Goal: Task Accomplishment & Management: Use online tool/utility

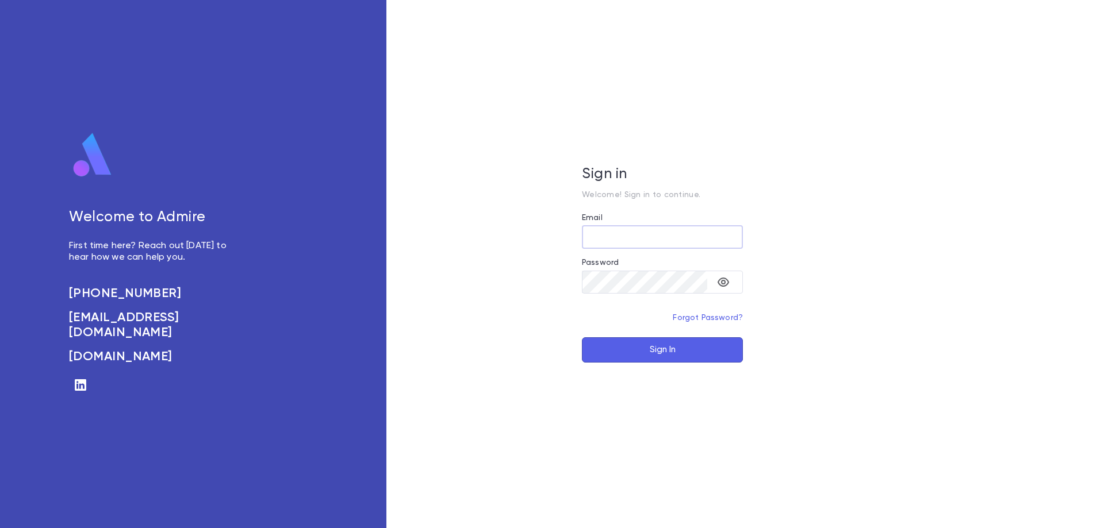
type input "**********"
click at [664, 349] on button "Sign In" at bounding box center [662, 350] width 161 height 25
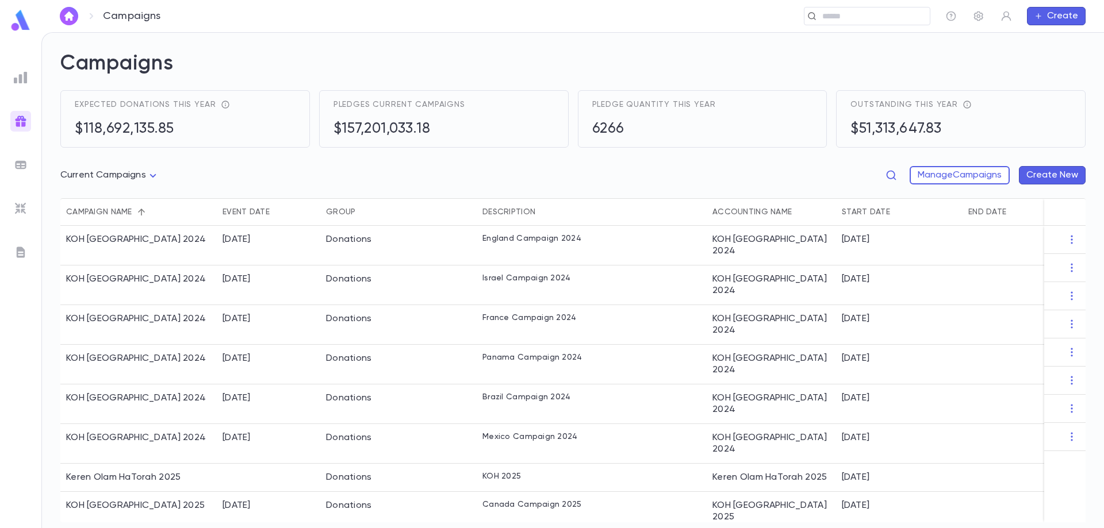
click at [18, 163] on img at bounding box center [21, 165] width 14 height 14
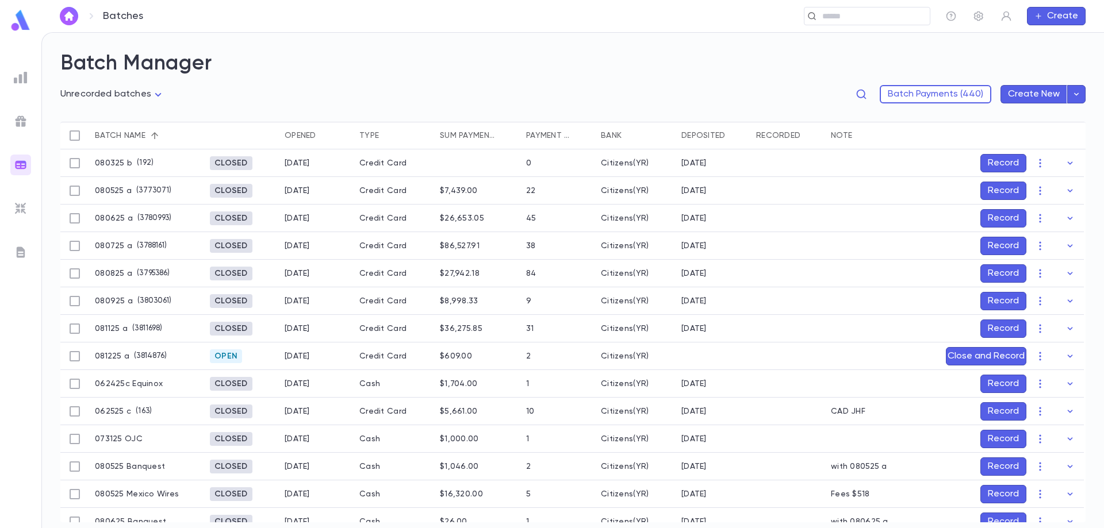
click at [492, 92] on div "Batch Payments (440) Create New" at bounding box center [701, 94] width 769 height 18
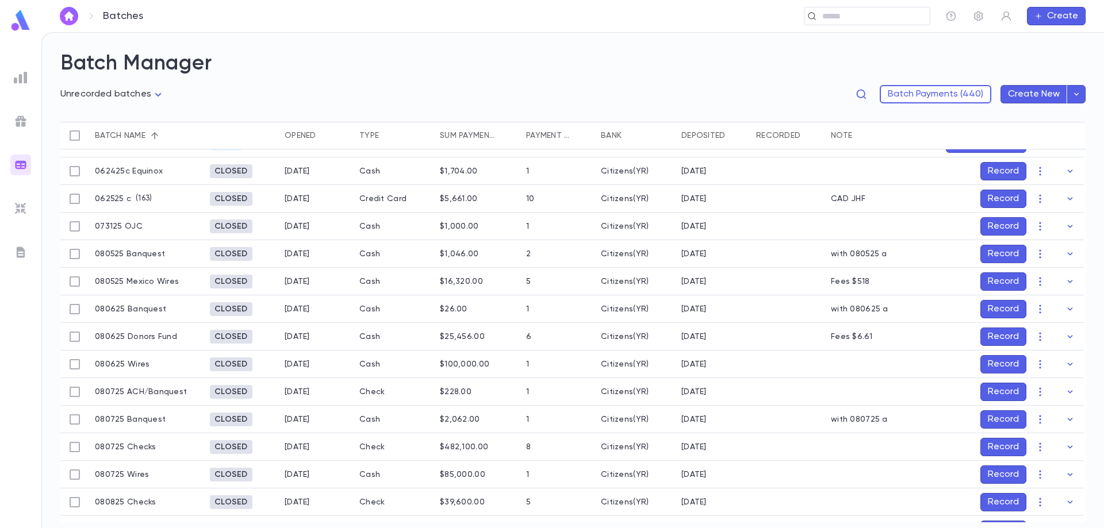
scroll to position [230, 0]
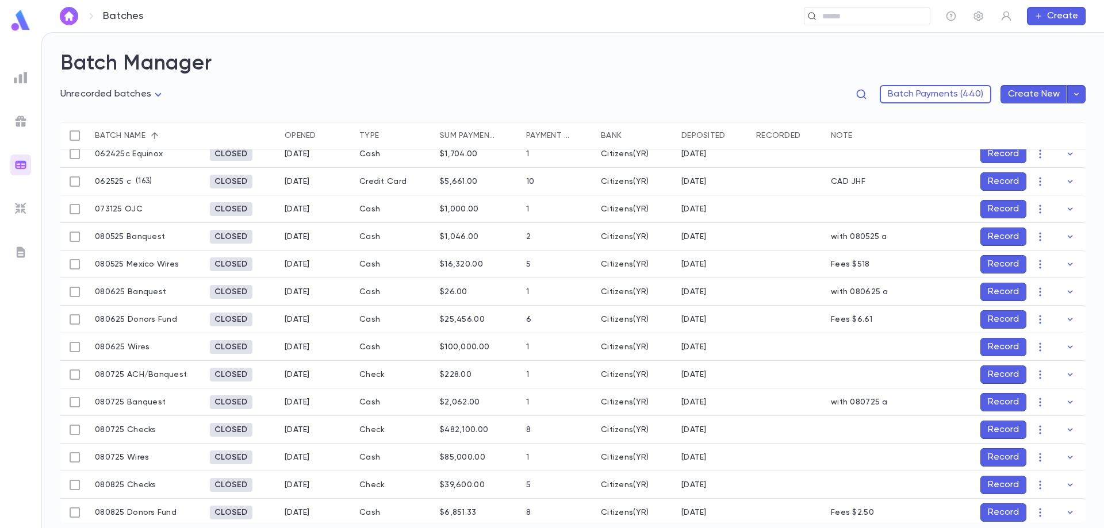
click at [1000, 344] on button "Record" at bounding box center [1003, 347] width 46 height 18
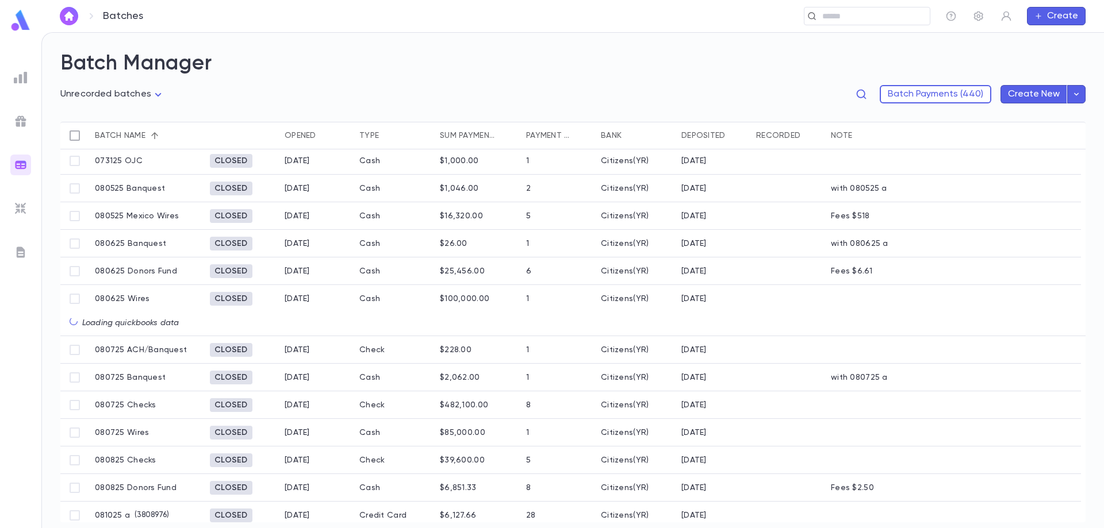
scroll to position [290, 0]
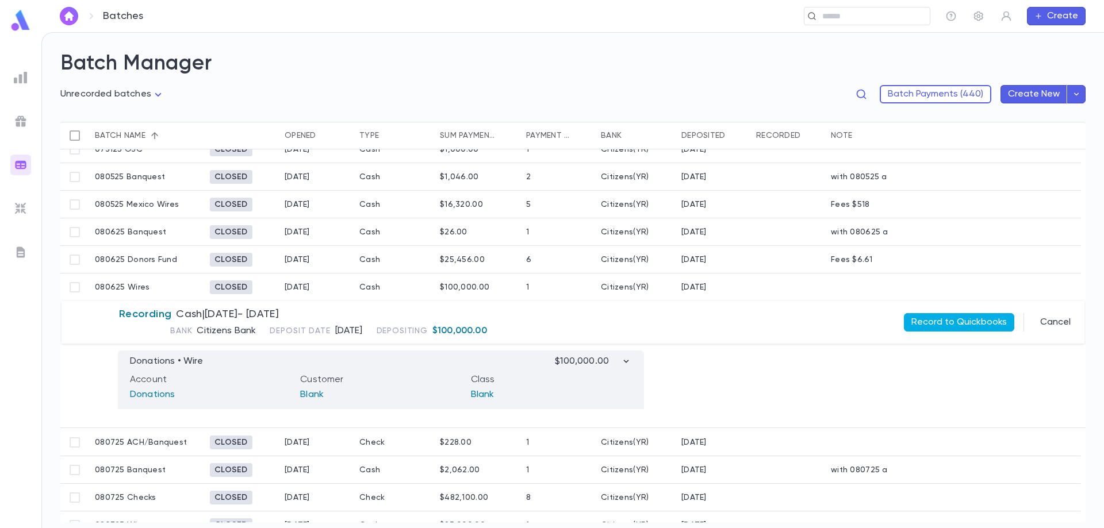
click at [965, 327] on button "Record to Quickbooks" at bounding box center [959, 322] width 110 height 18
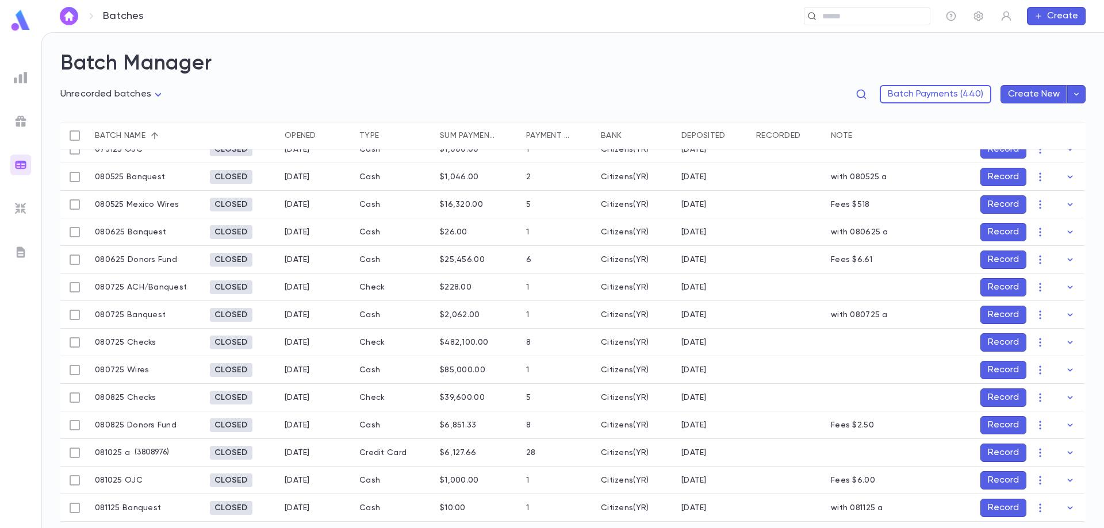
click at [1002, 371] on button "Record" at bounding box center [1003, 370] width 46 height 18
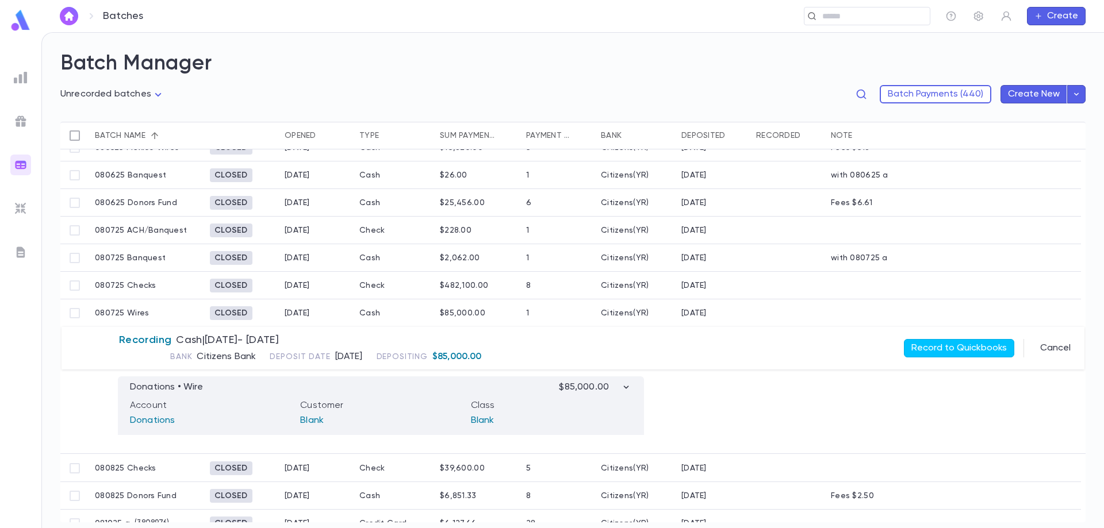
scroll to position [347, 0]
click at [965, 352] on button "Record to Quickbooks" at bounding box center [959, 348] width 110 height 18
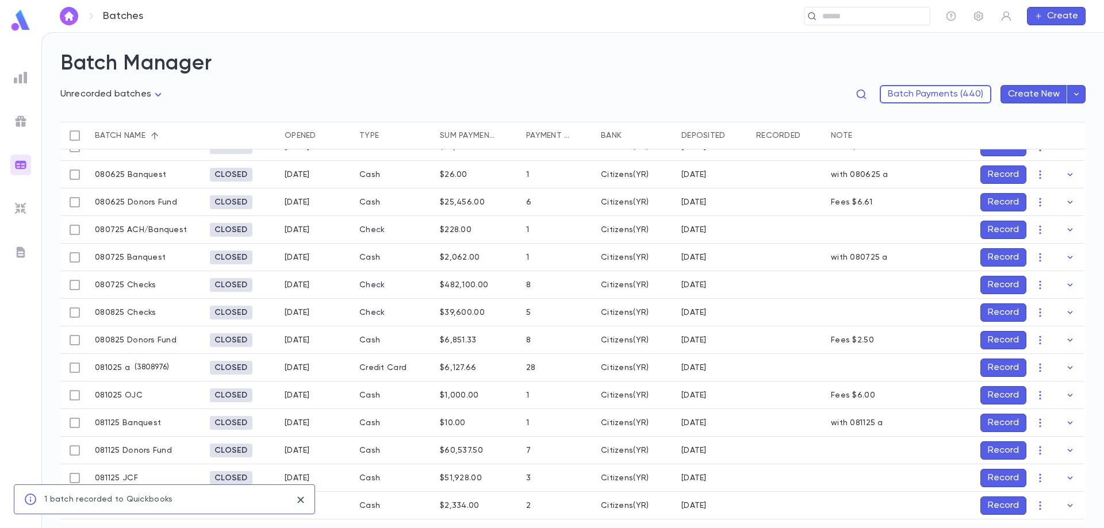
scroll to position [292, 0]
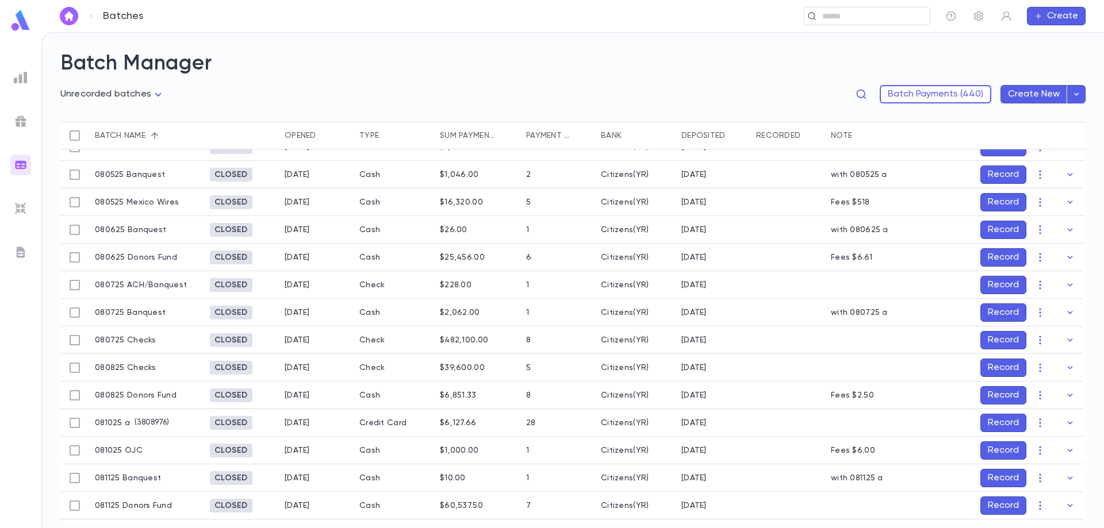
click at [992, 369] on button "Record" at bounding box center [1003, 368] width 46 height 18
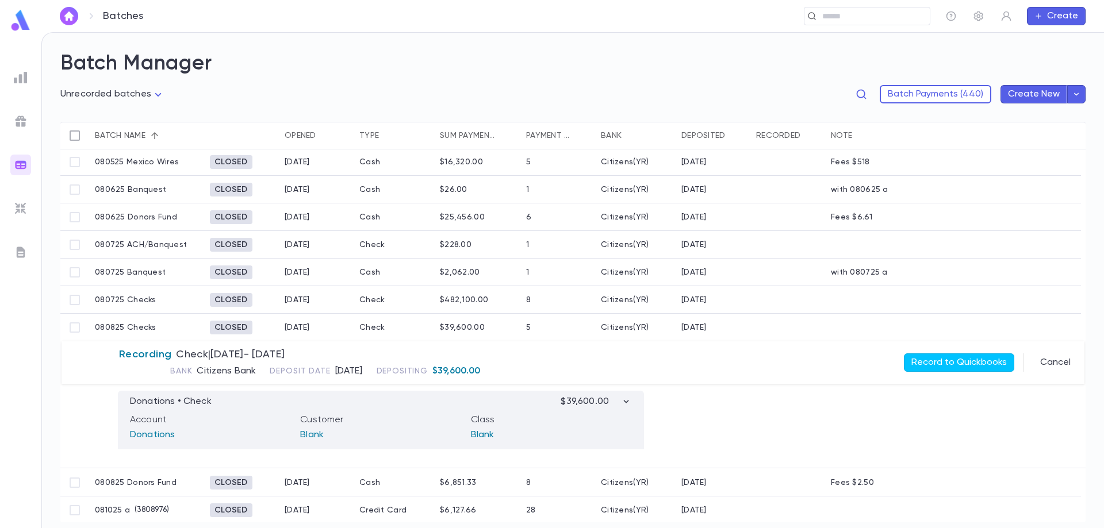
scroll to position [350, 0]
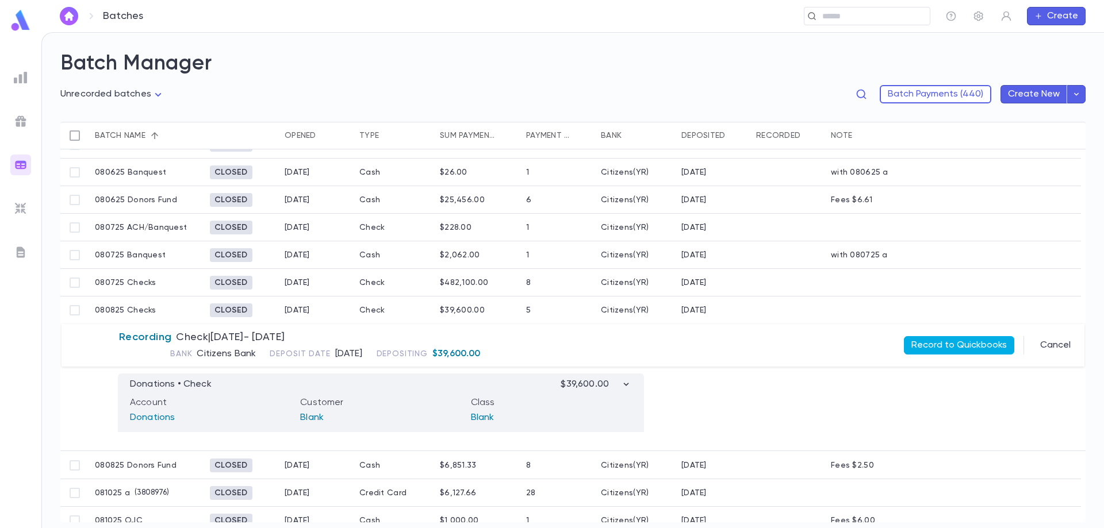
click at [961, 348] on button "Record to Quickbooks" at bounding box center [959, 345] width 110 height 18
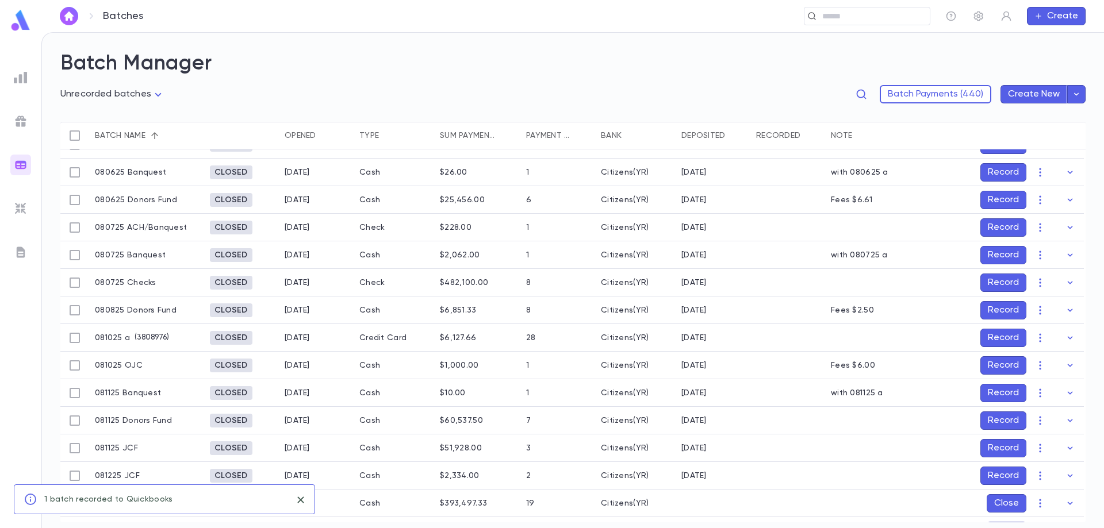
scroll to position [294, 0]
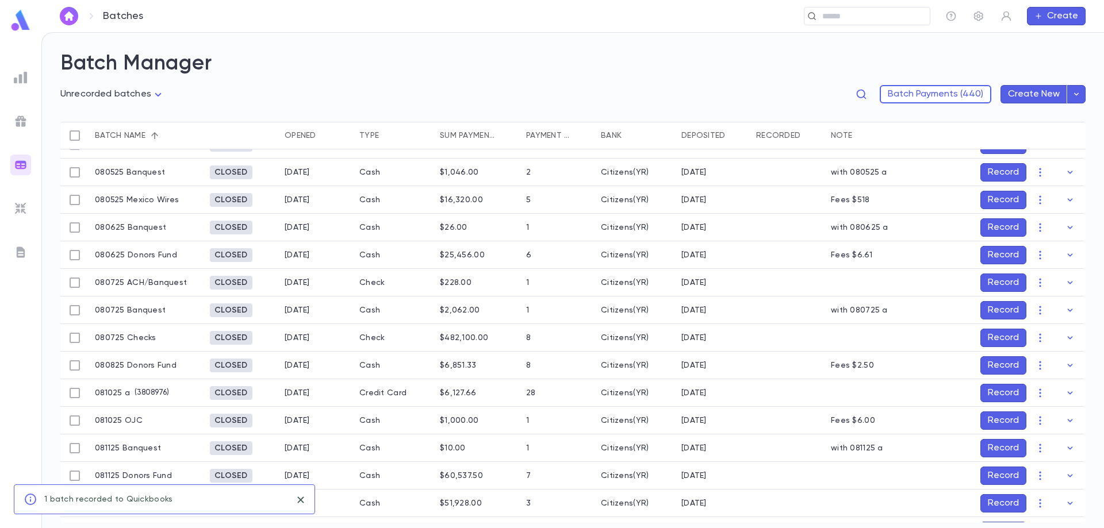
click at [1003, 336] on button "Record" at bounding box center [1003, 338] width 46 height 18
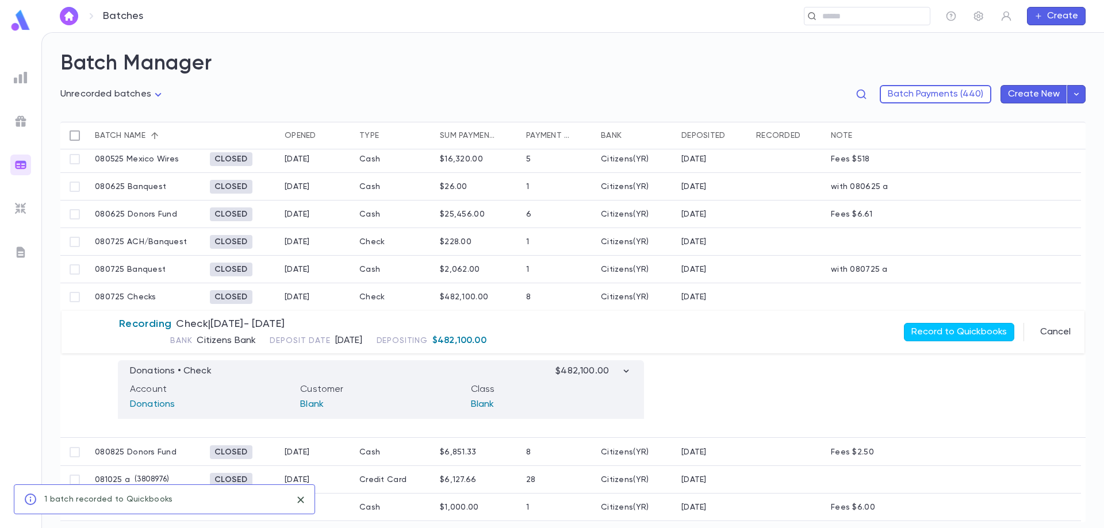
scroll to position [352, 0]
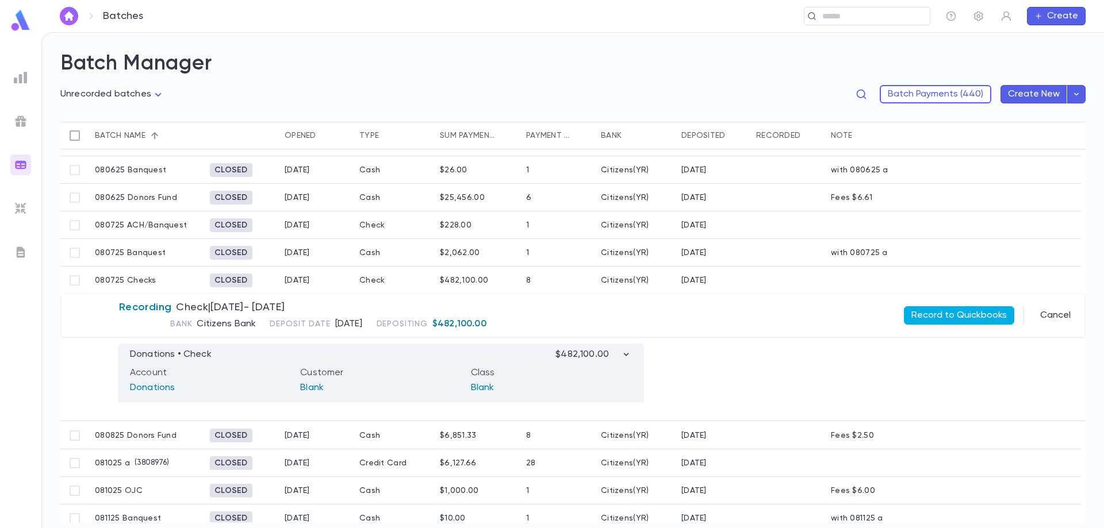
click at [976, 315] on button "Record to Quickbooks" at bounding box center [959, 315] width 110 height 18
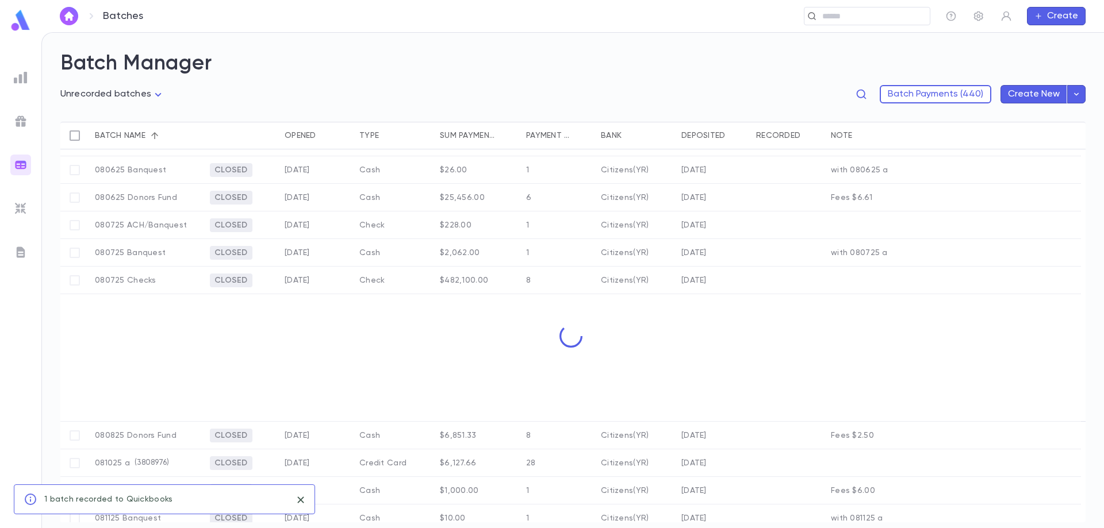
scroll to position [297, 0]
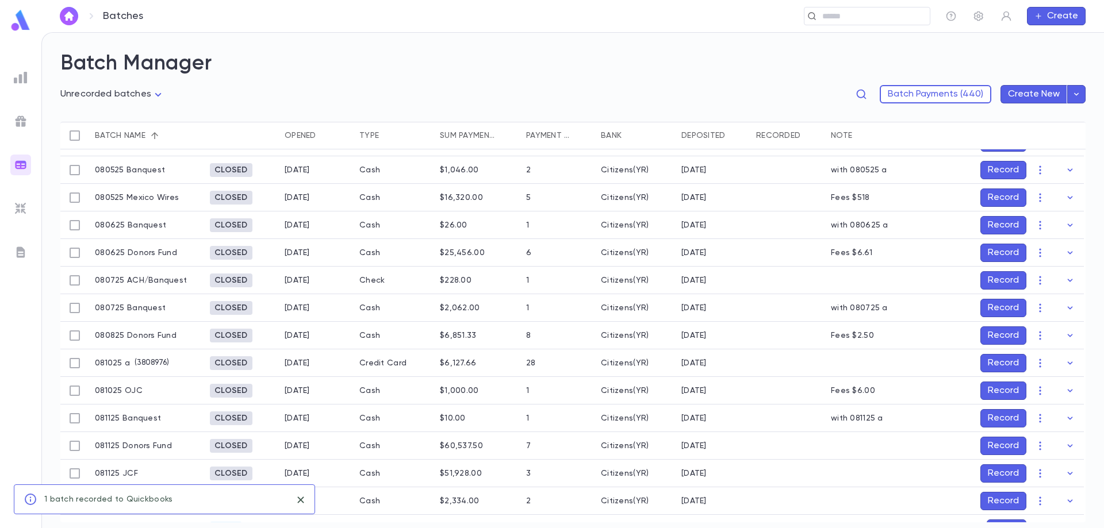
click at [1011, 362] on button "Record" at bounding box center [1003, 363] width 46 height 18
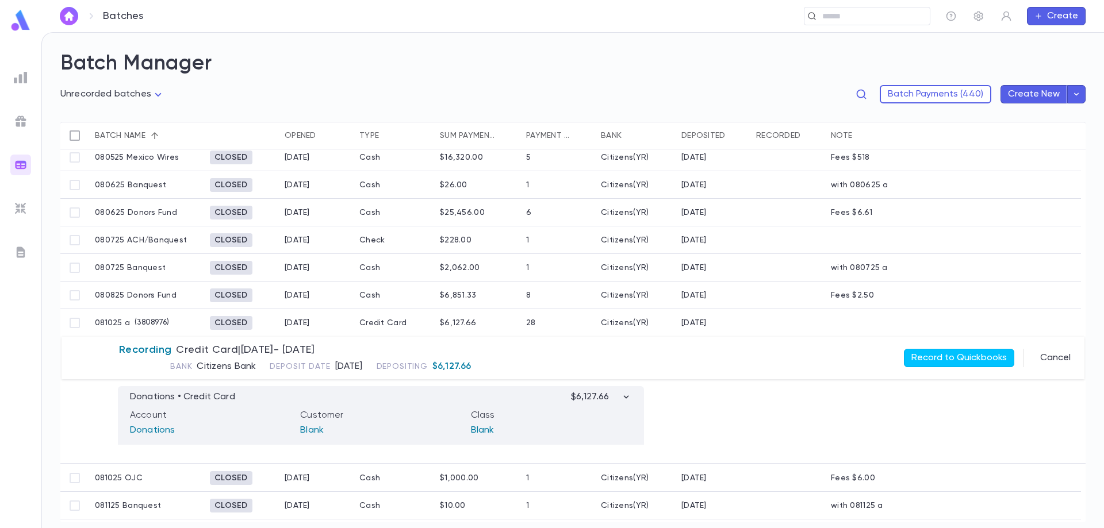
scroll to position [354, 0]
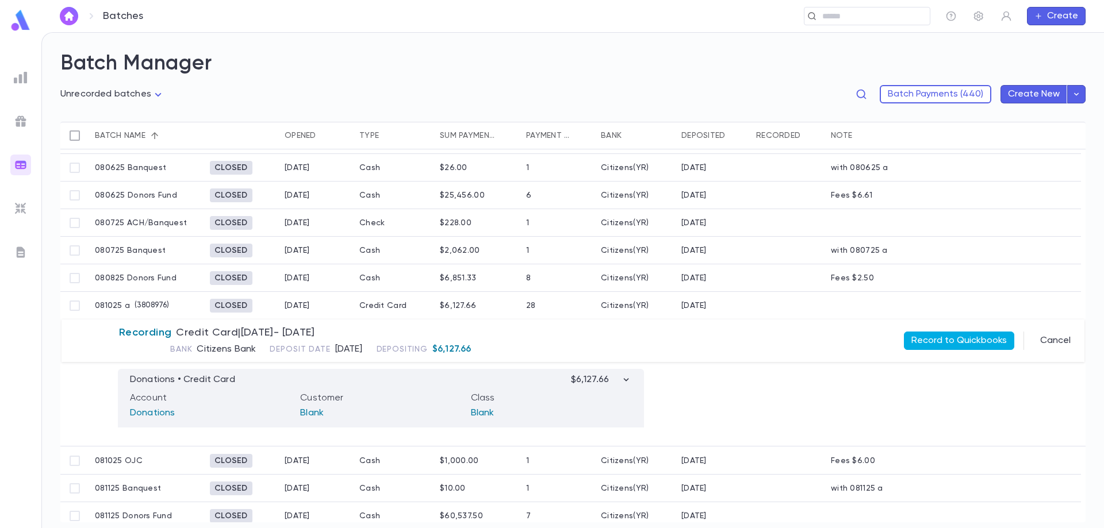
click at [958, 342] on button "Record to Quickbooks" at bounding box center [959, 341] width 110 height 18
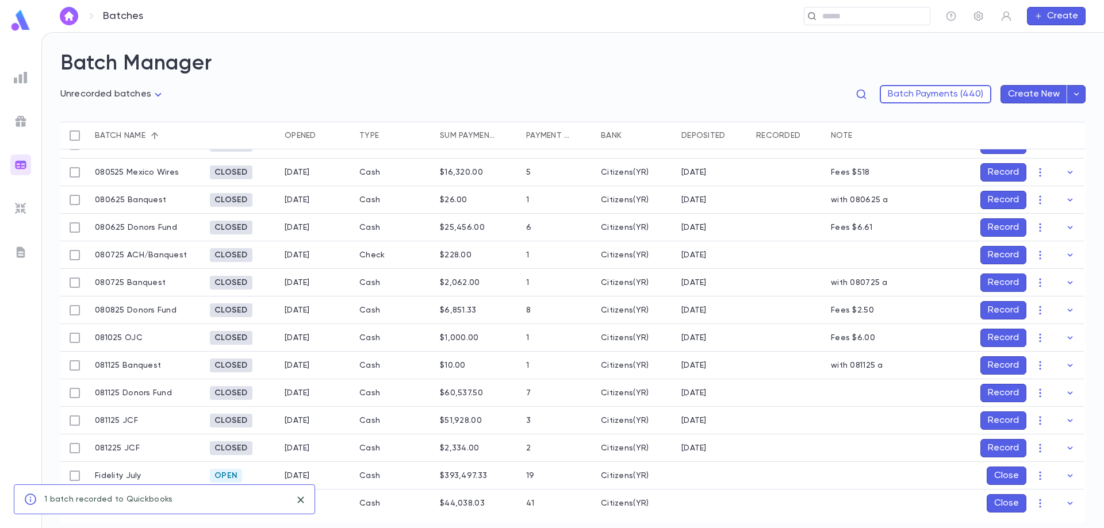
scroll to position [356, 0]
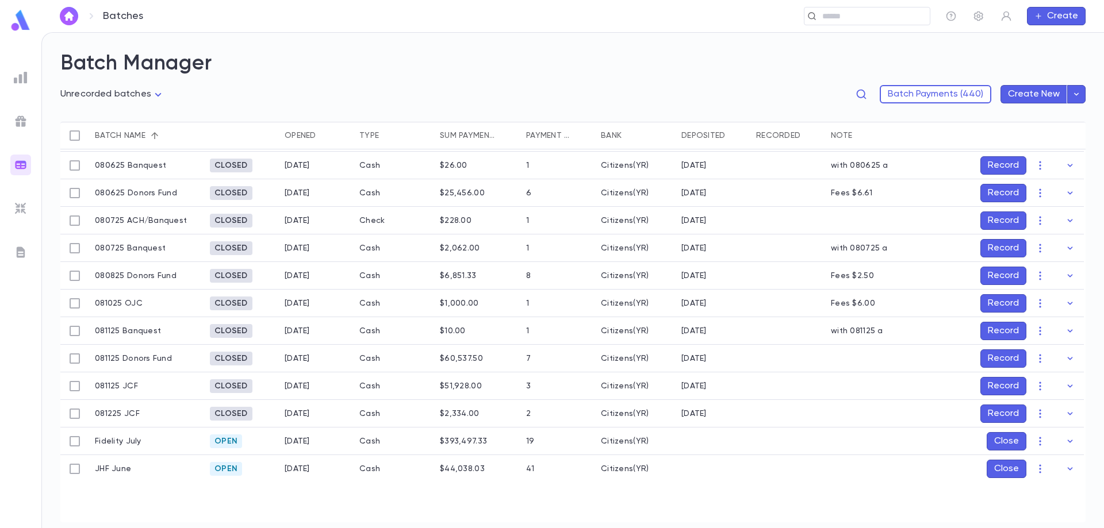
click at [990, 359] on button "Record" at bounding box center [1003, 359] width 46 height 18
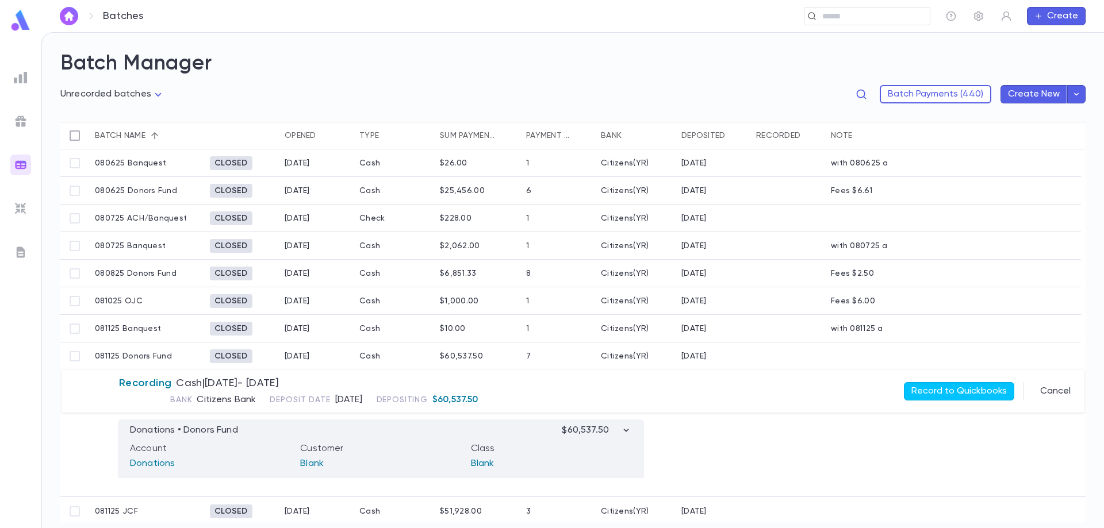
scroll to position [416, 0]
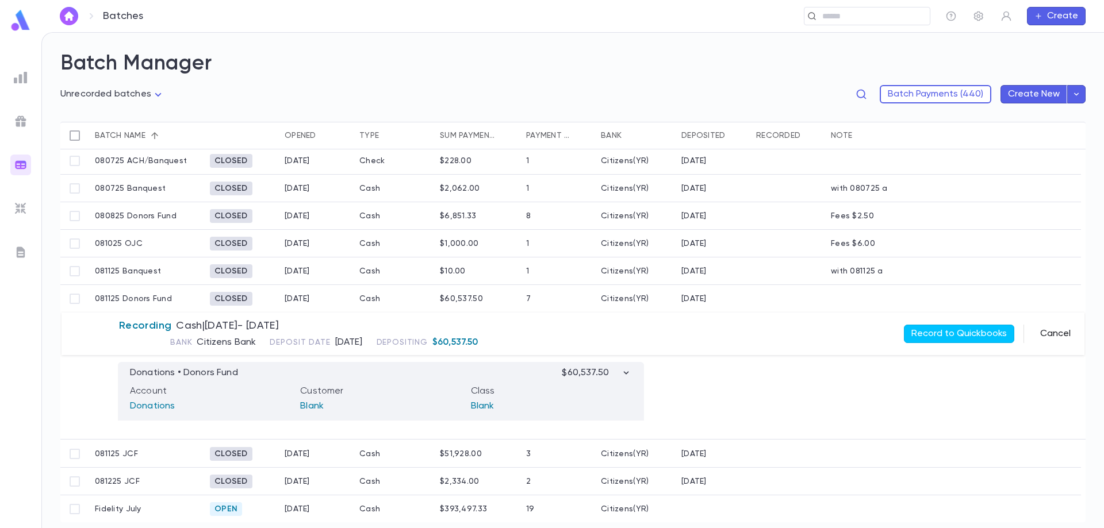
click at [1062, 330] on button "Cancel" at bounding box center [1055, 334] width 44 height 18
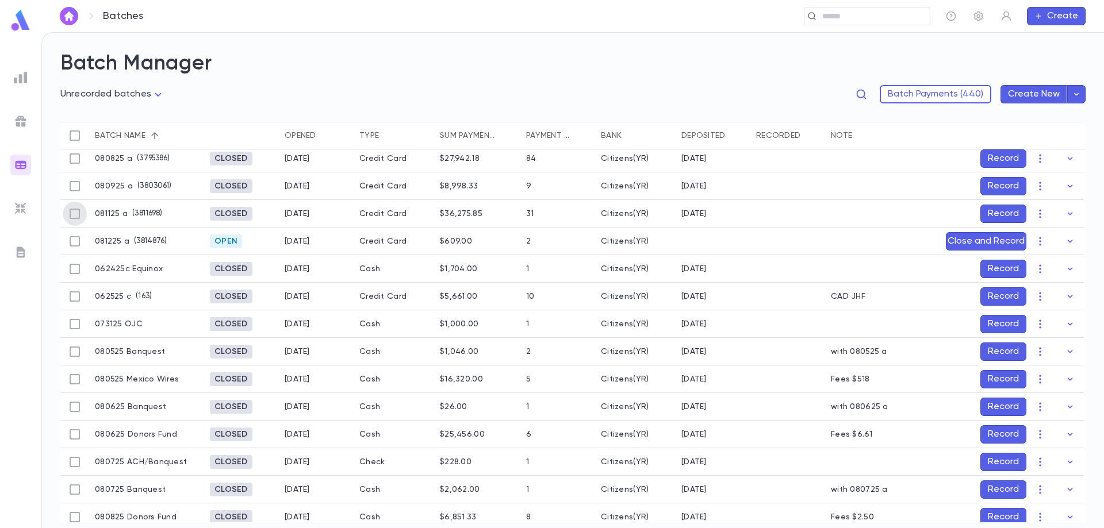
scroll to position [87, 0]
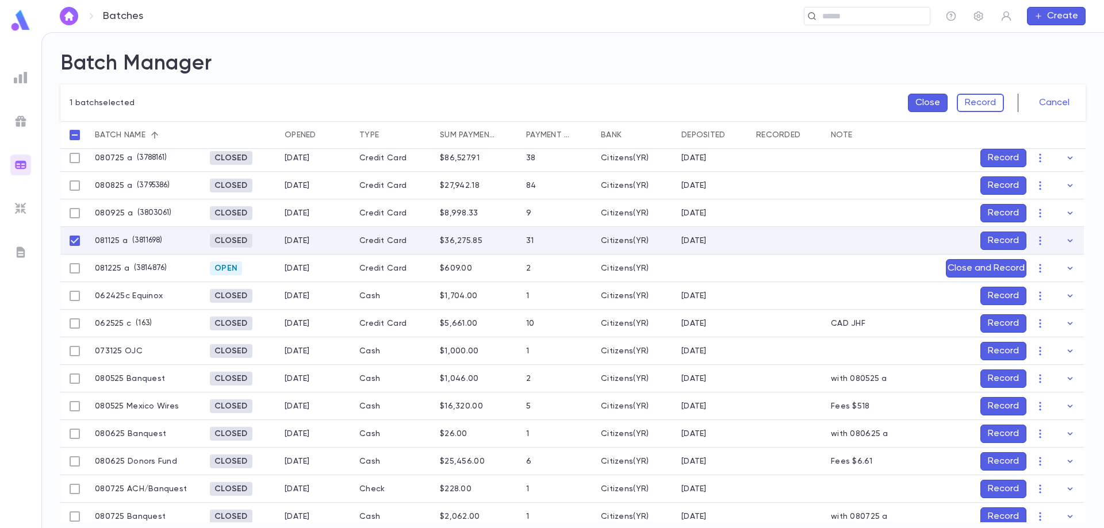
click at [1011, 237] on button "Record" at bounding box center [1003, 241] width 46 height 18
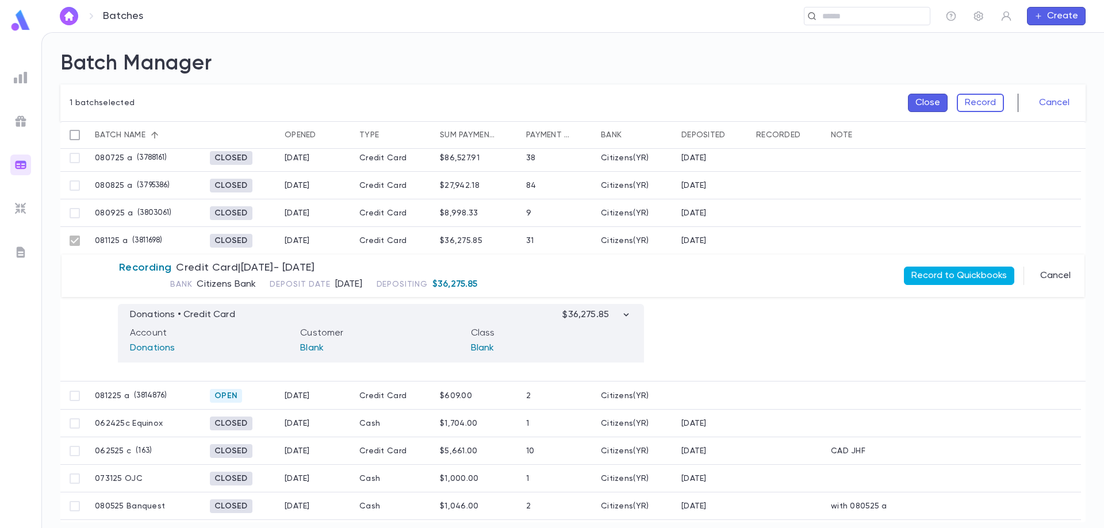
click at [944, 275] on button "Record to Quickbooks" at bounding box center [959, 276] width 110 height 18
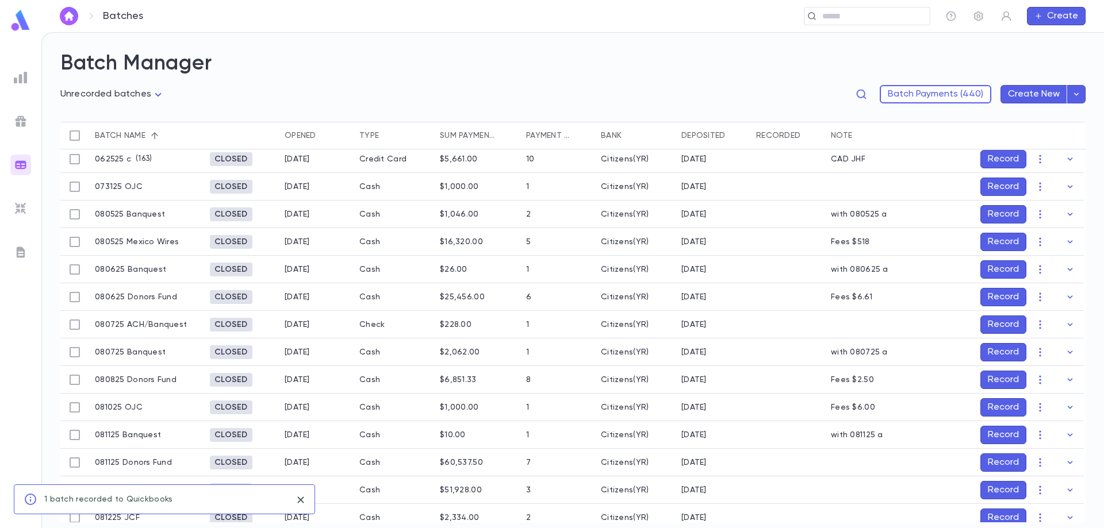
scroll to position [260, 0]
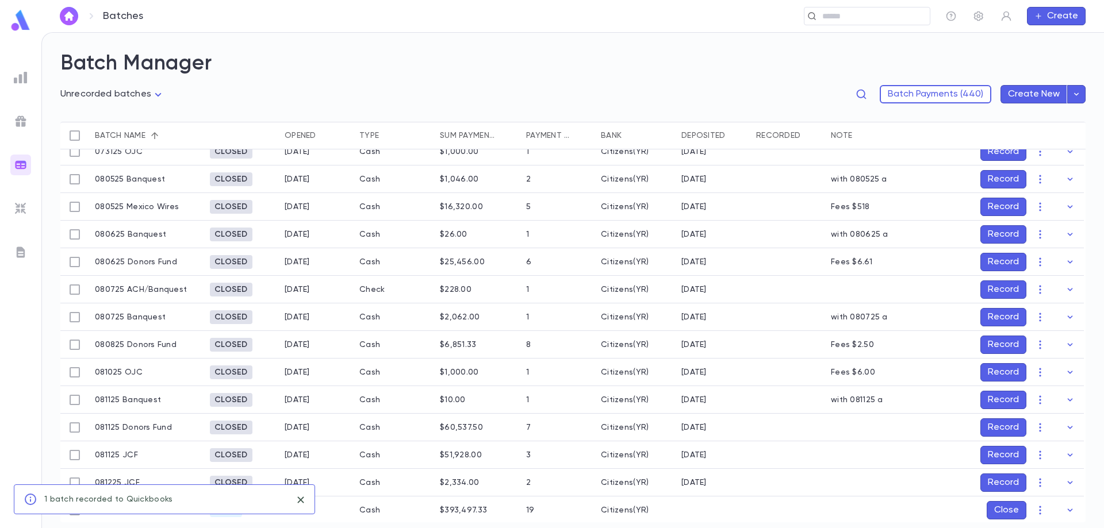
click at [996, 404] on button "Record" at bounding box center [1003, 400] width 46 height 18
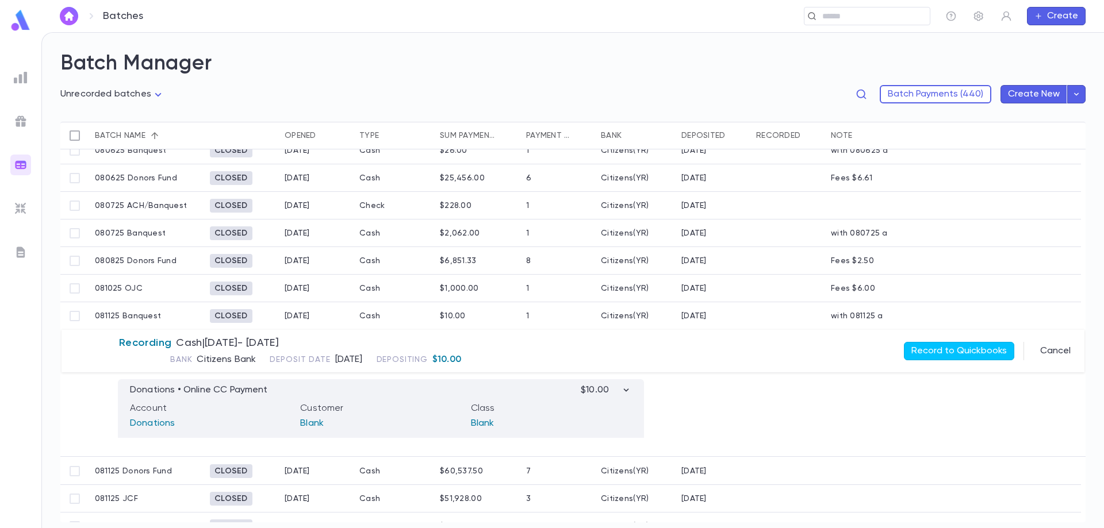
scroll to position [347, 0]
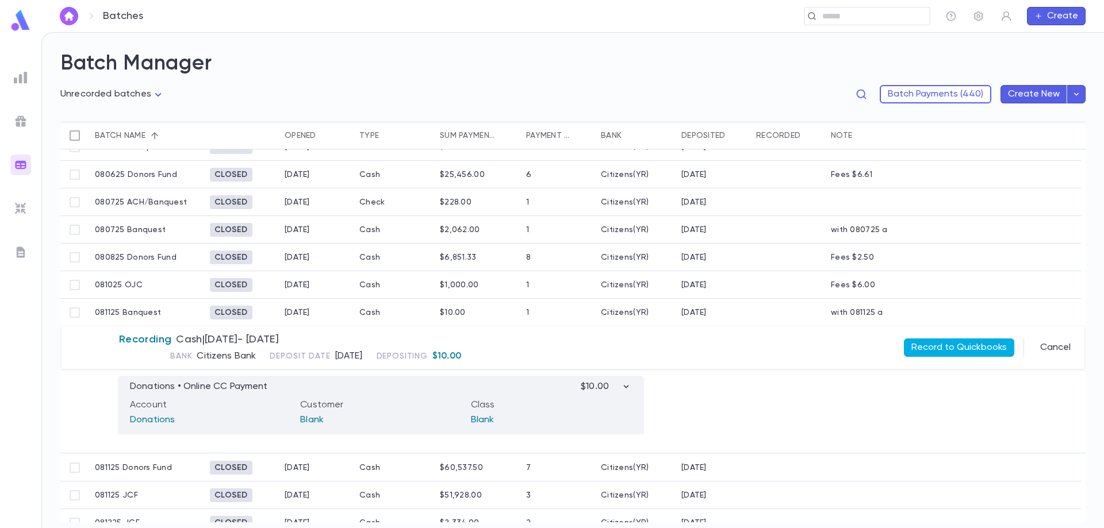
click at [956, 348] on button "Record to Quickbooks" at bounding box center [959, 348] width 110 height 18
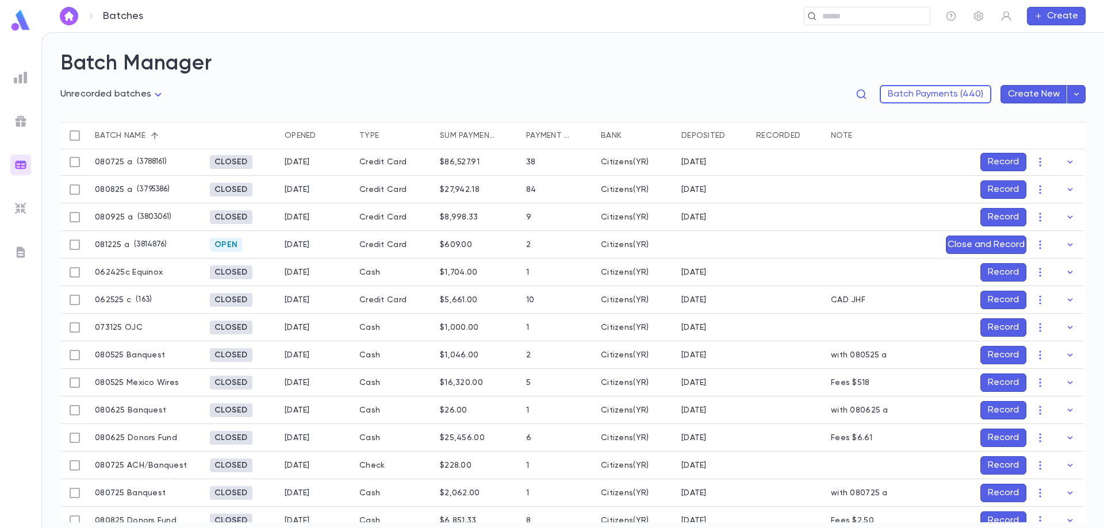
scroll to position [64, 0]
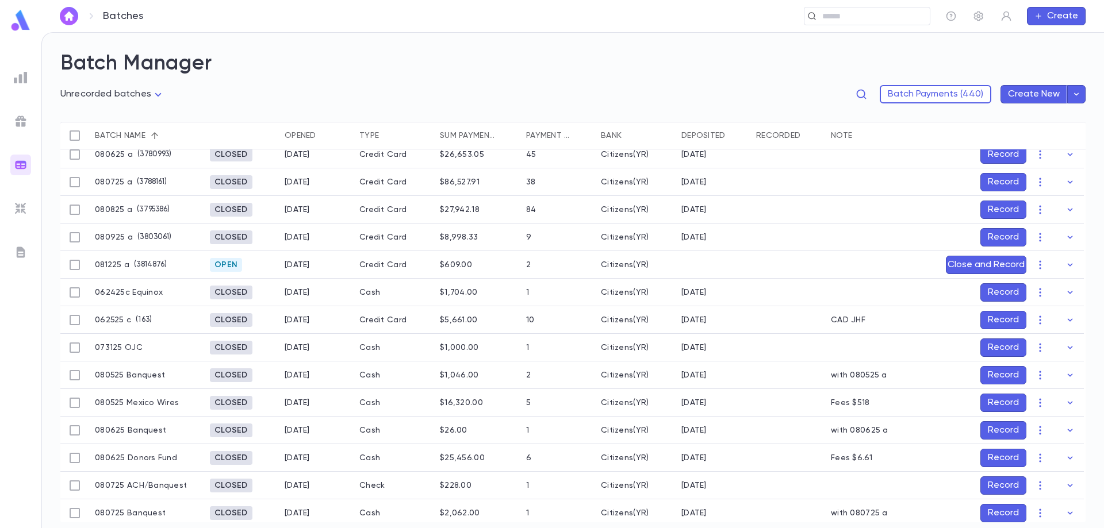
click at [1005, 180] on button "Record" at bounding box center [1003, 182] width 46 height 18
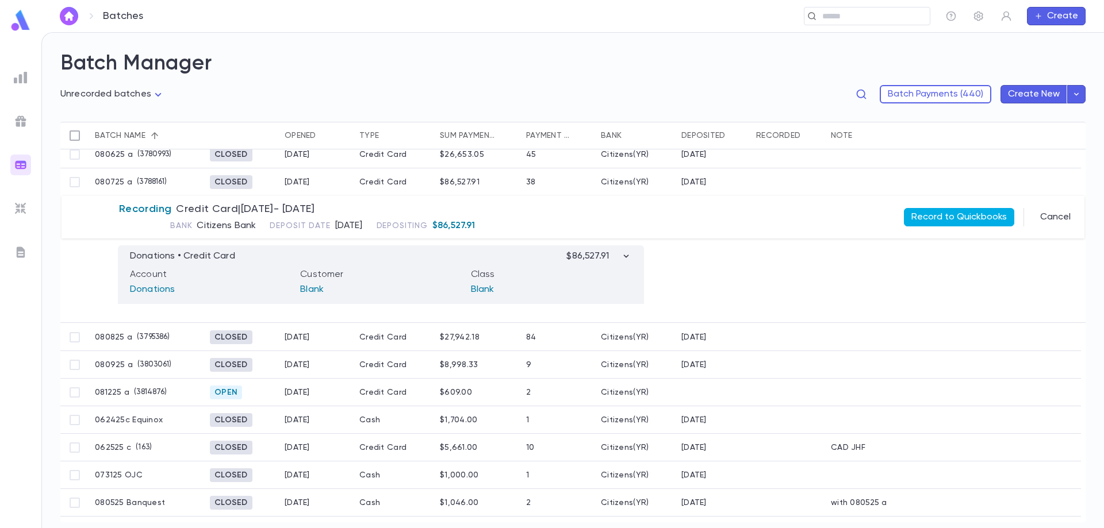
click at [956, 217] on button "Record to Quickbooks" at bounding box center [959, 217] width 110 height 18
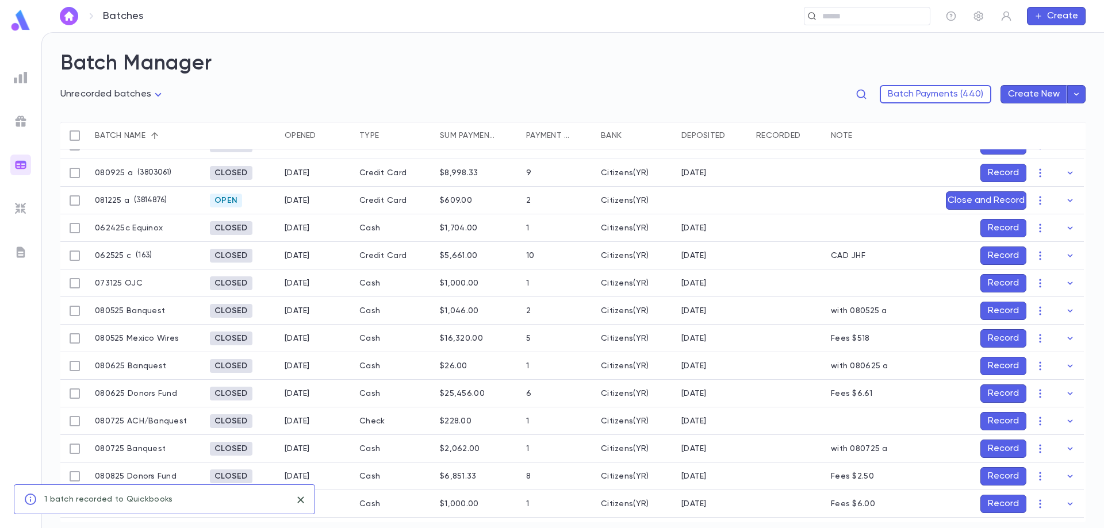
scroll to position [179, 0]
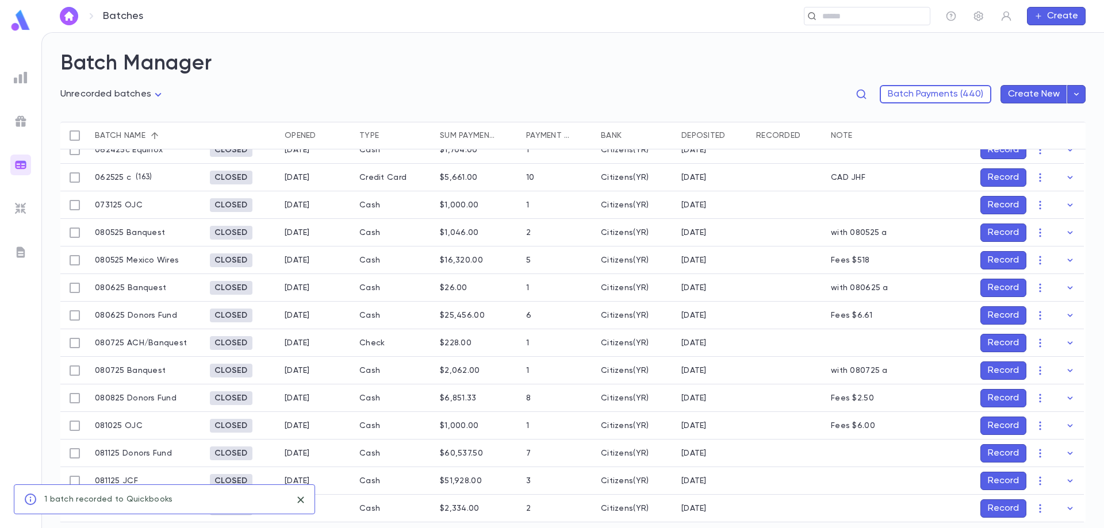
click at [1003, 365] on button "Record" at bounding box center [1003, 371] width 46 height 18
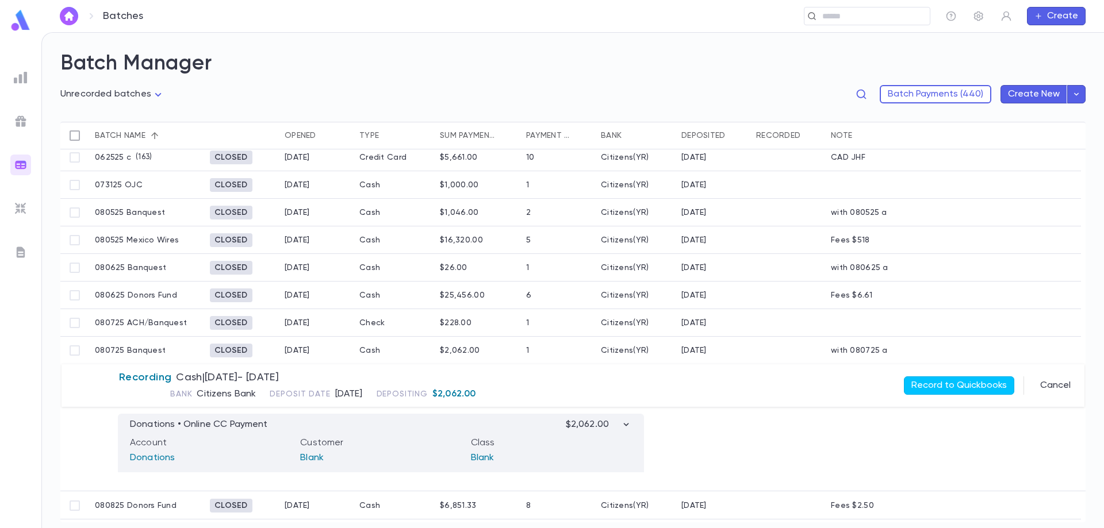
scroll to position [239, 0]
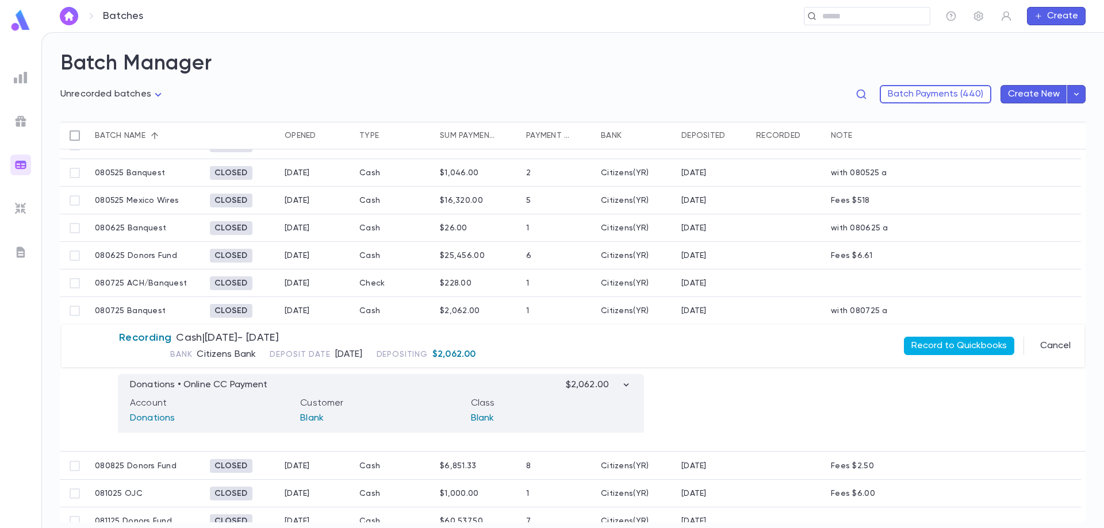
click at [965, 344] on button "Record to Quickbooks" at bounding box center [959, 346] width 110 height 18
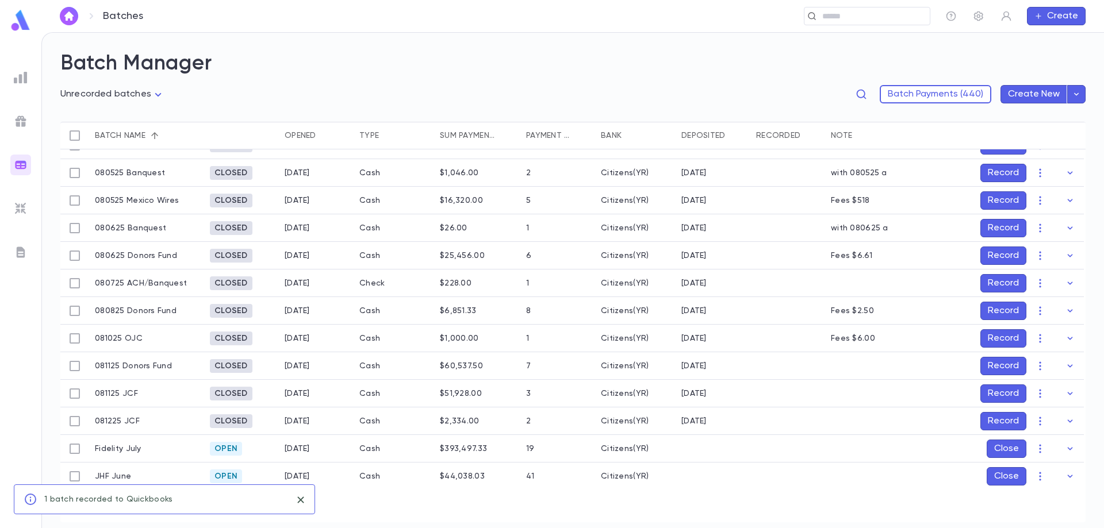
scroll to position [211, 0]
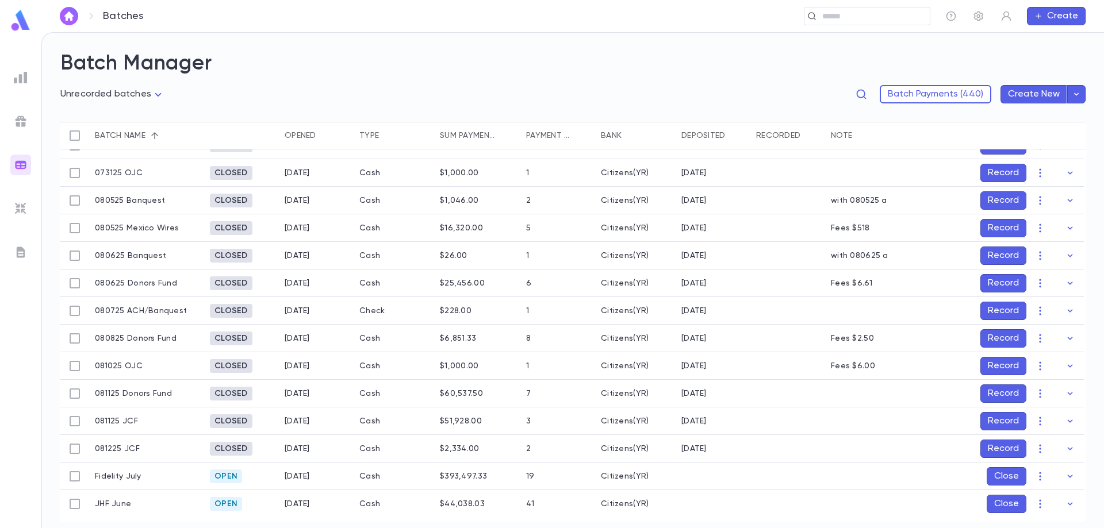
click at [994, 313] on button "Record" at bounding box center [1003, 311] width 46 height 18
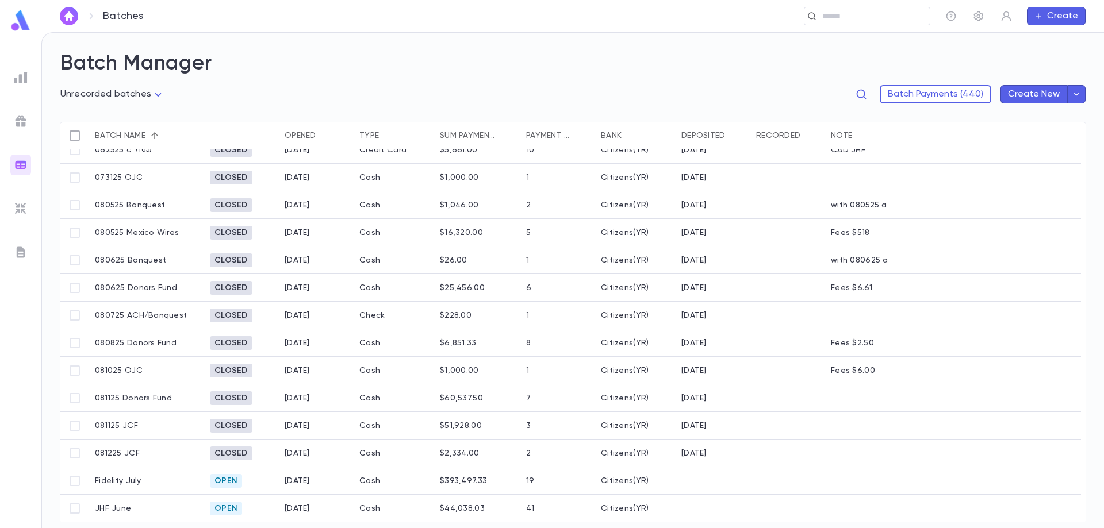
scroll to position [206, 0]
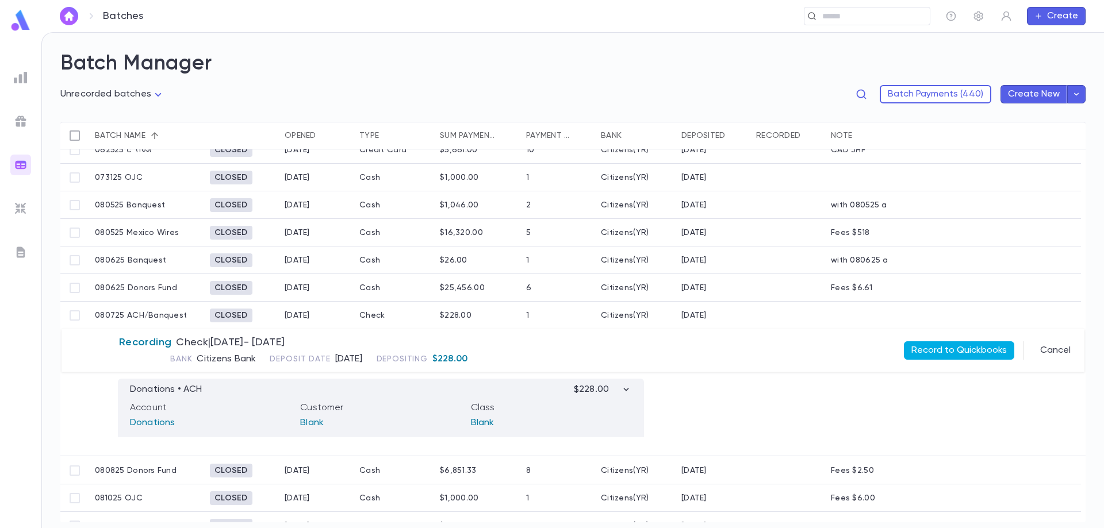
click at [986, 347] on button "Record to Quickbooks" at bounding box center [959, 351] width 110 height 18
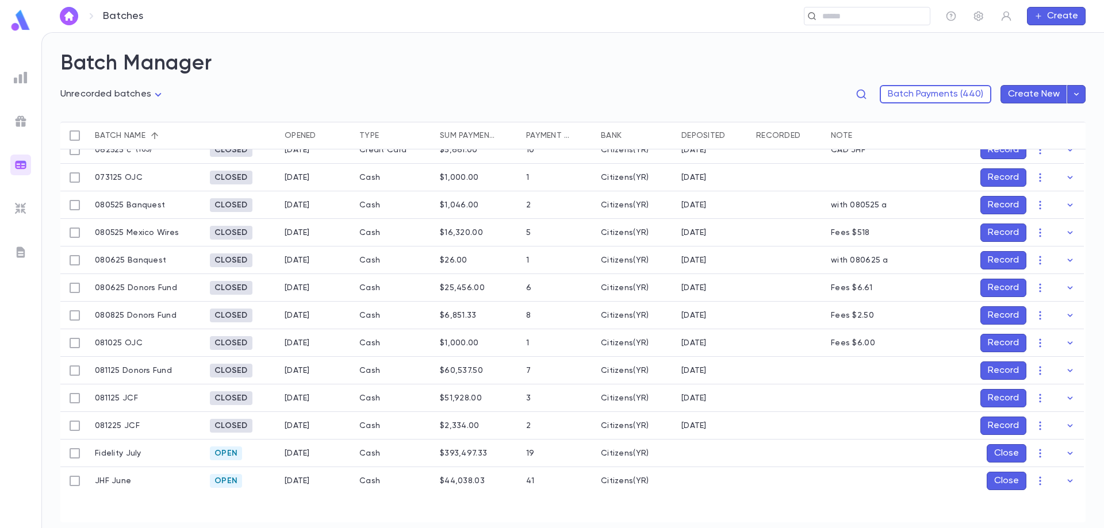
click at [1065, 394] on icon "button" at bounding box center [1069, 398] width 11 height 11
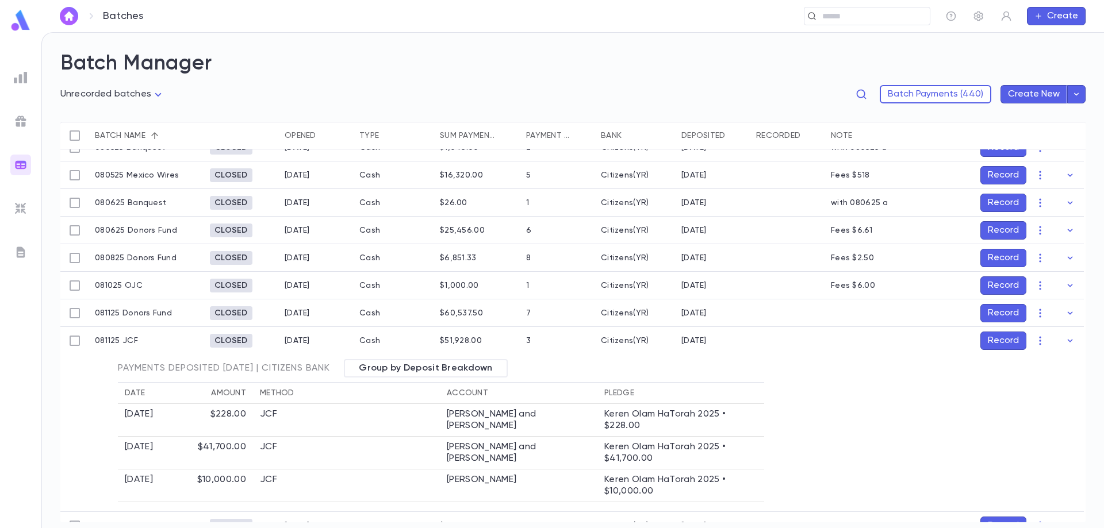
scroll to position [321, 0]
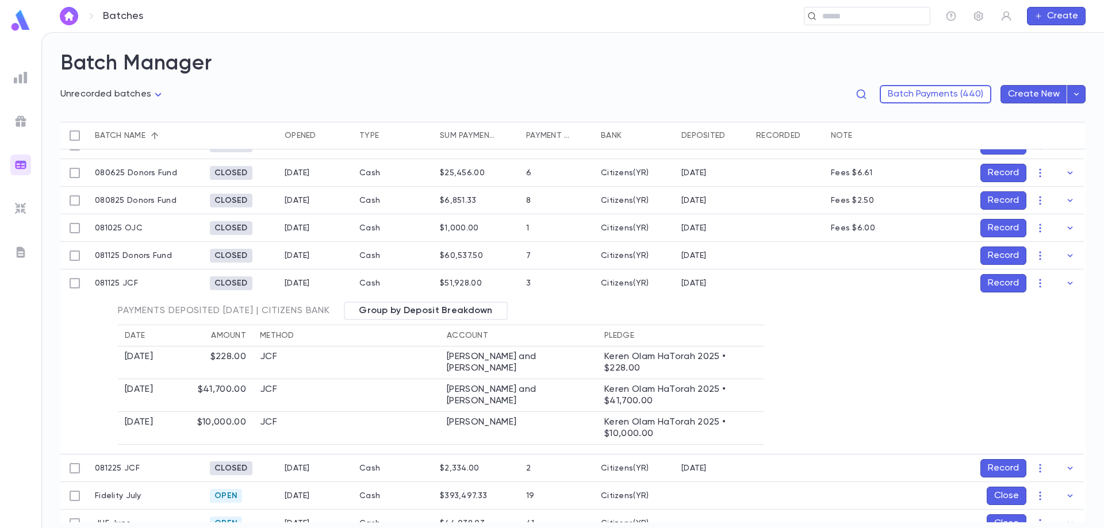
click at [1011, 287] on button "Record" at bounding box center [1003, 283] width 46 height 18
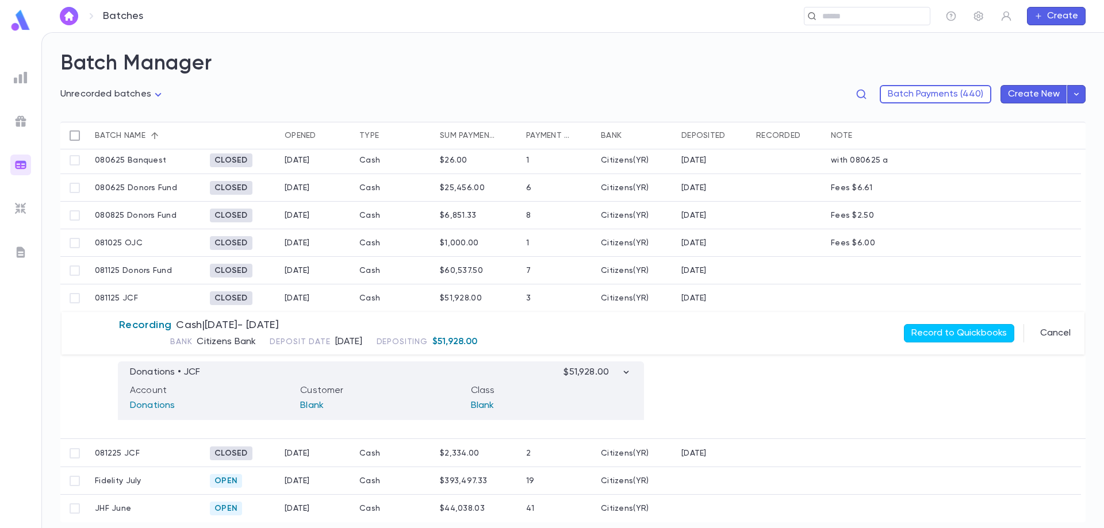
scroll to position [179, 0]
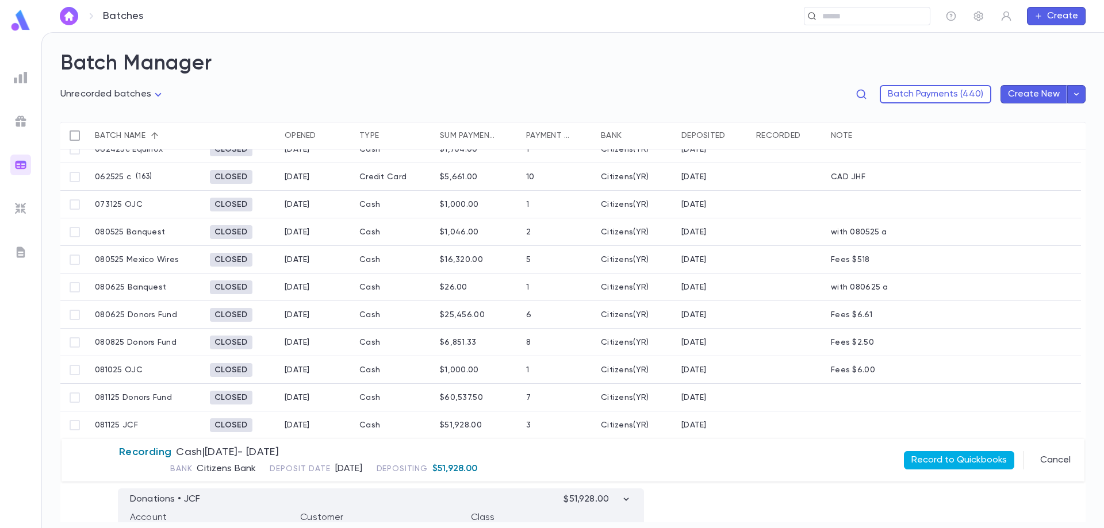
click at [944, 458] on button "Record to Quickbooks" at bounding box center [959, 460] width 110 height 18
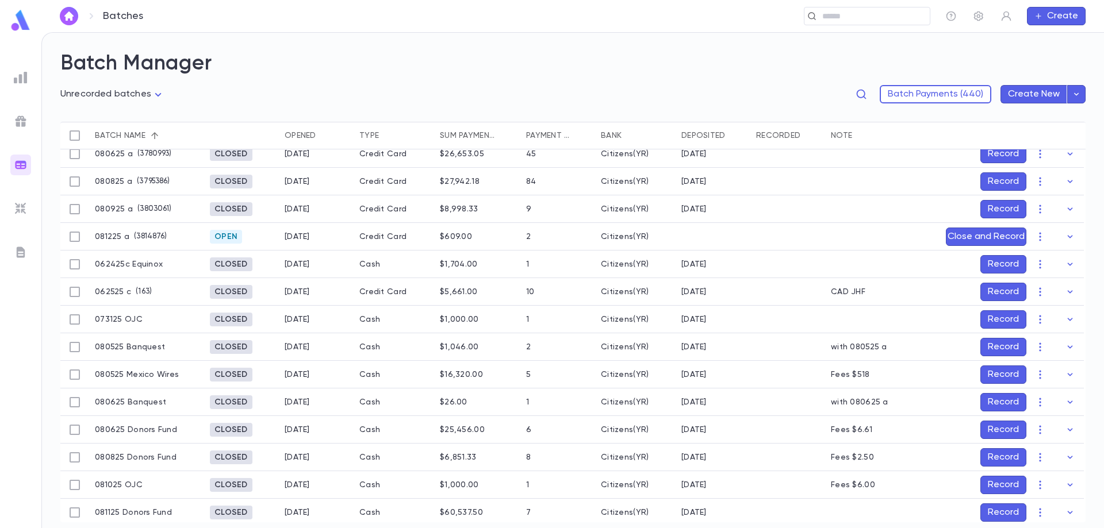
scroll to position [7, 0]
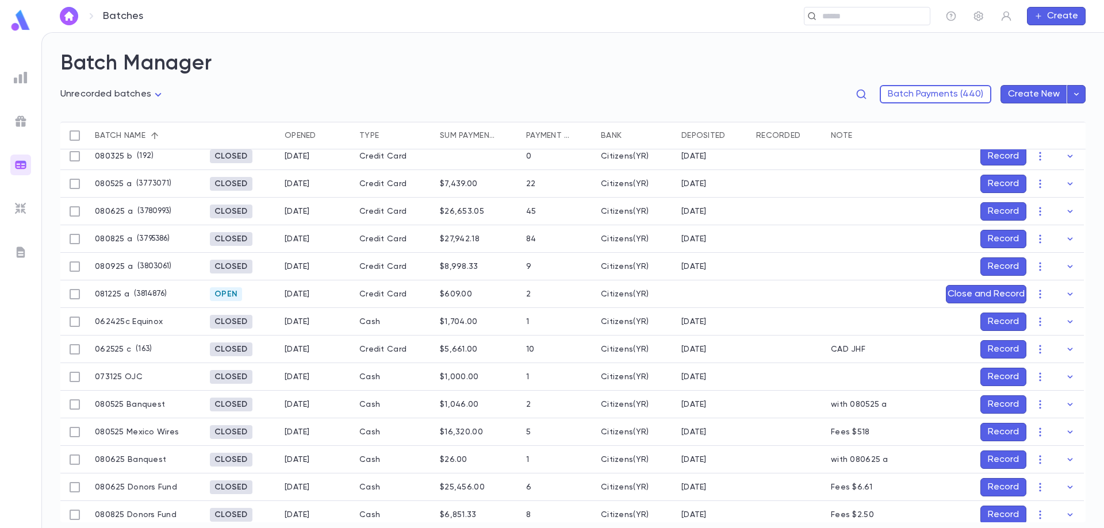
click at [994, 208] on button "Record" at bounding box center [1003, 211] width 46 height 18
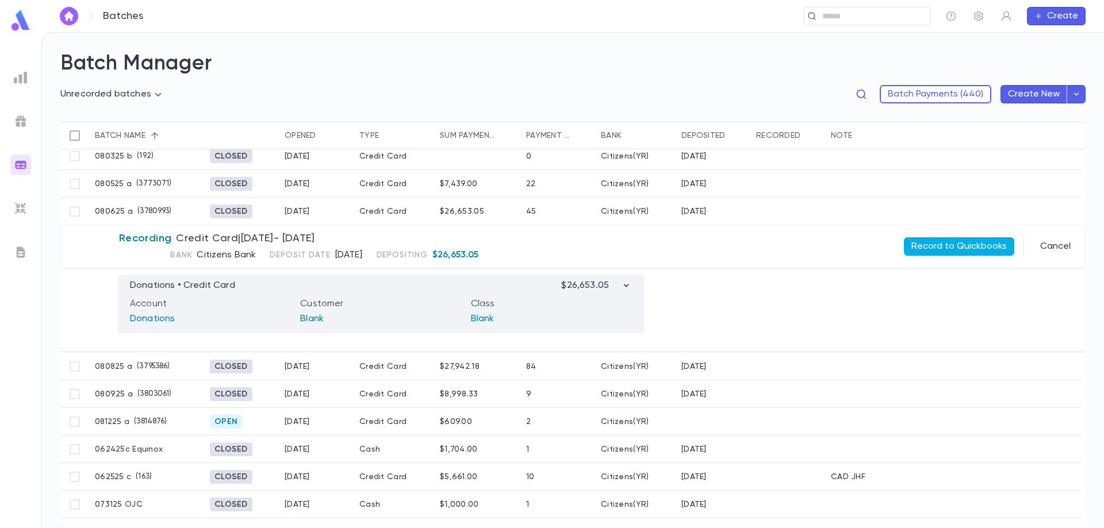
click at [950, 250] on button "Record to Quickbooks" at bounding box center [959, 246] width 110 height 18
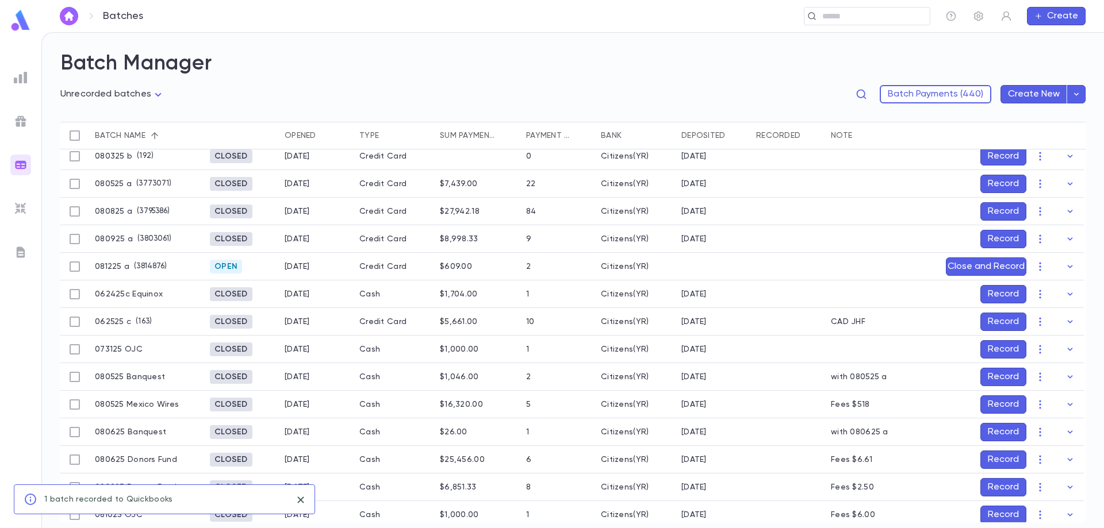
click at [980, 431] on button "Record" at bounding box center [1003, 432] width 46 height 18
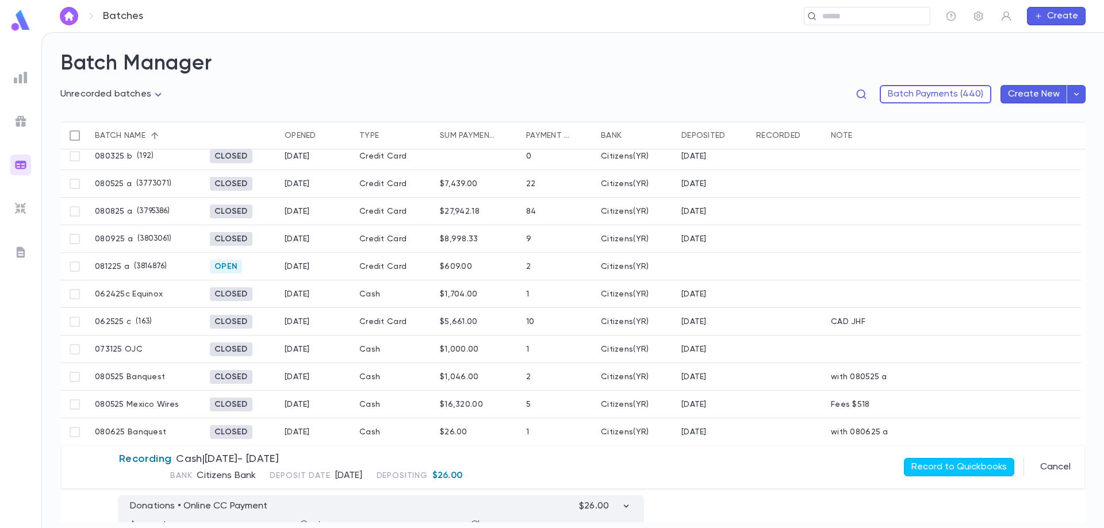
scroll to position [64, 0]
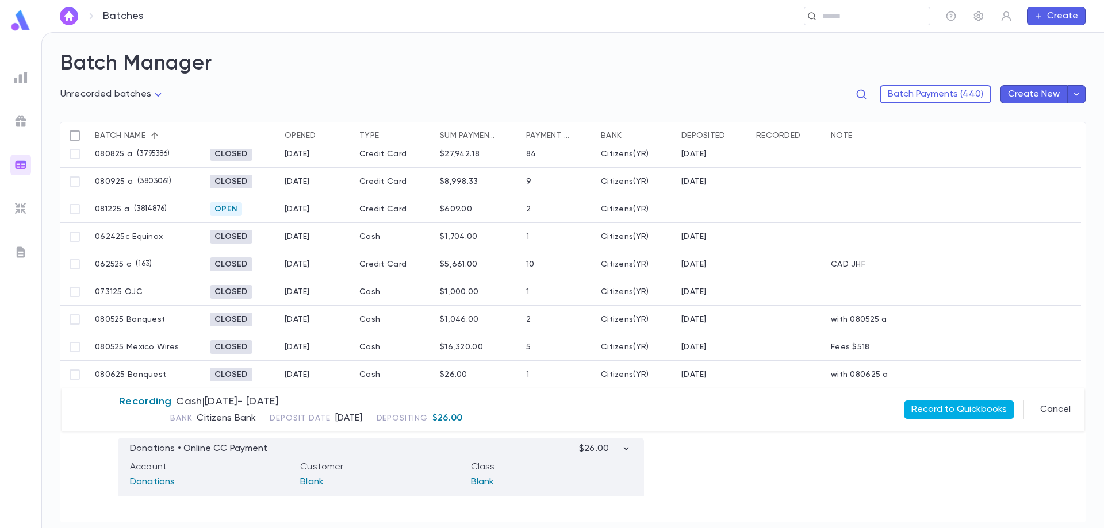
click at [950, 409] on button "Record to Quickbooks" at bounding box center [959, 410] width 110 height 18
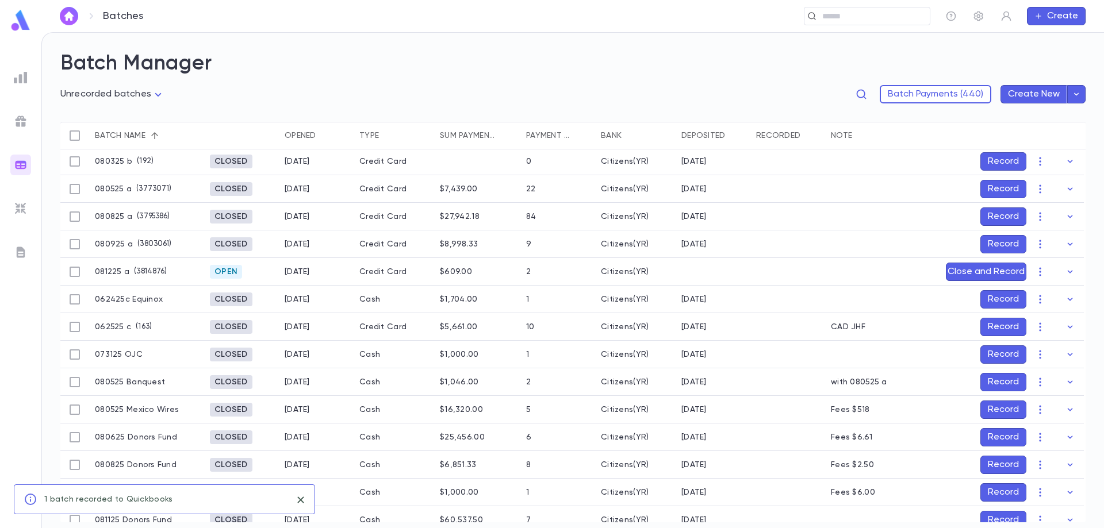
scroll to position [0, 0]
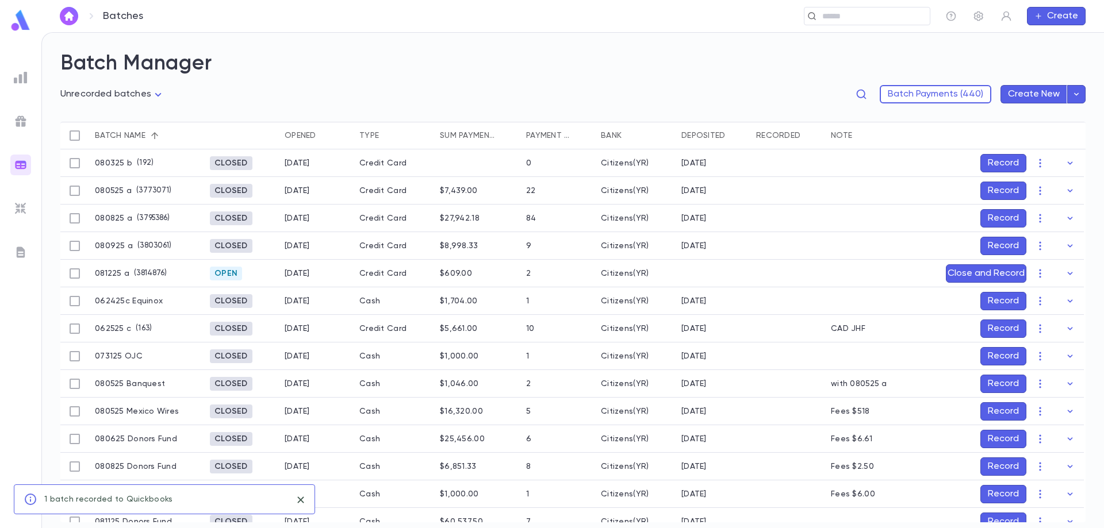
drag, startPoint x: 1002, startPoint y: 186, endPoint x: 822, endPoint y: 202, distance: 180.2
click at [1002, 186] on button "Record" at bounding box center [1003, 191] width 46 height 18
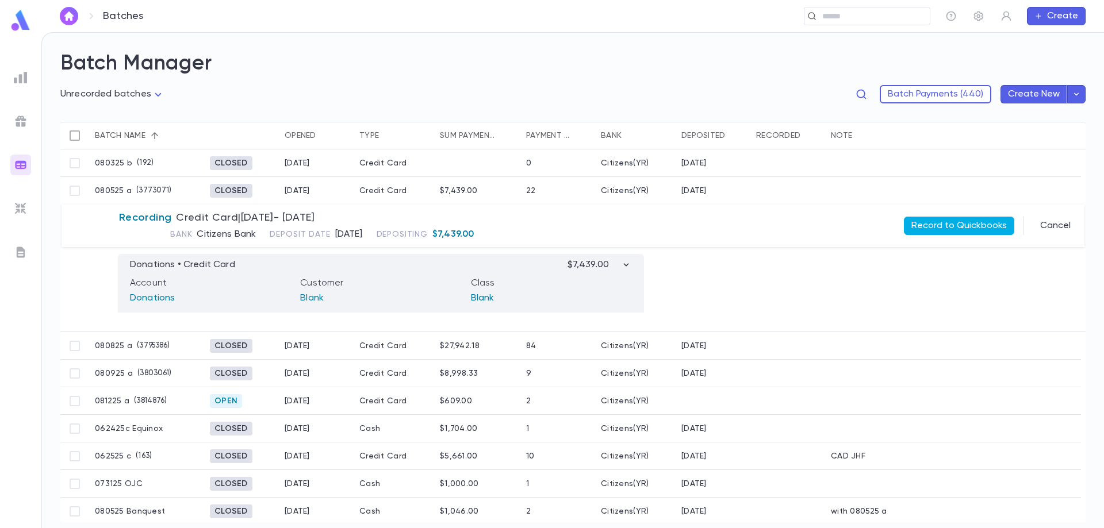
click at [944, 223] on button "Record to Quickbooks" at bounding box center [959, 226] width 110 height 18
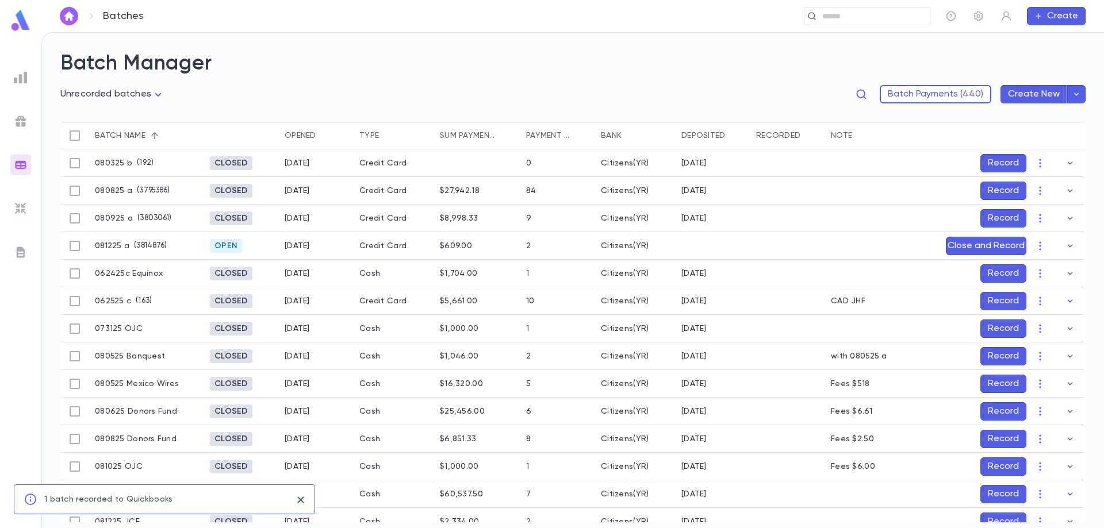
click at [1000, 350] on button "Record" at bounding box center [1003, 356] width 46 height 18
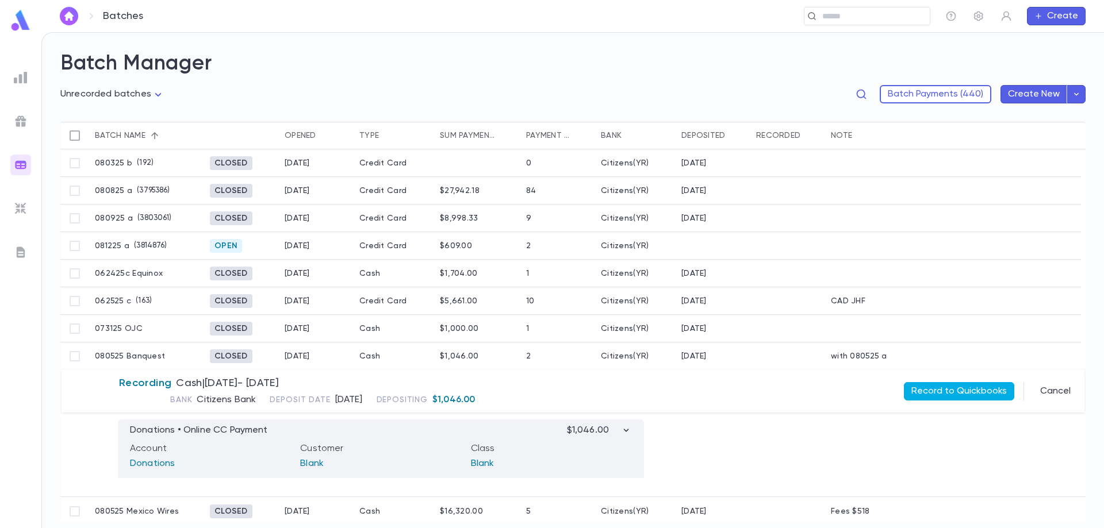
click at [962, 390] on button "Record to Quickbooks" at bounding box center [959, 391] width 110 height 18
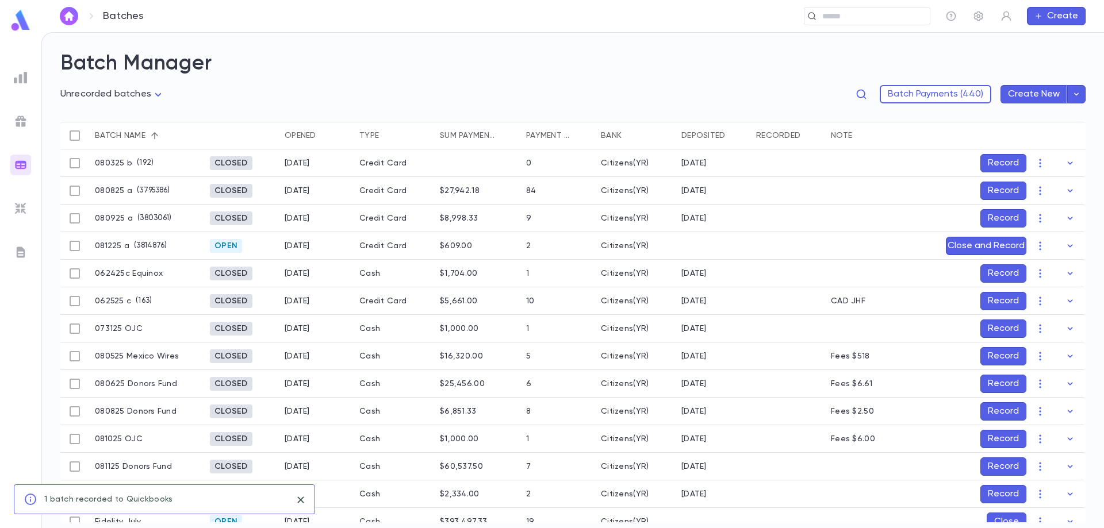
click at [995, 214] on button "Record" at bounding box center [1003, 218] width 46 height 18
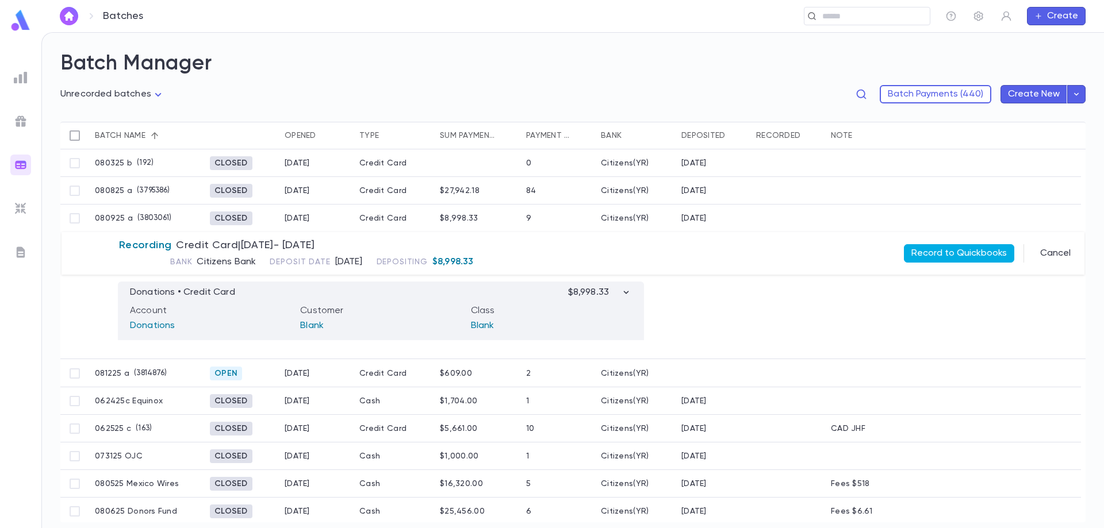
click at [955, 245] on button "Record to Quickbooks" at bounding box center [959, 253] width 110 height 18
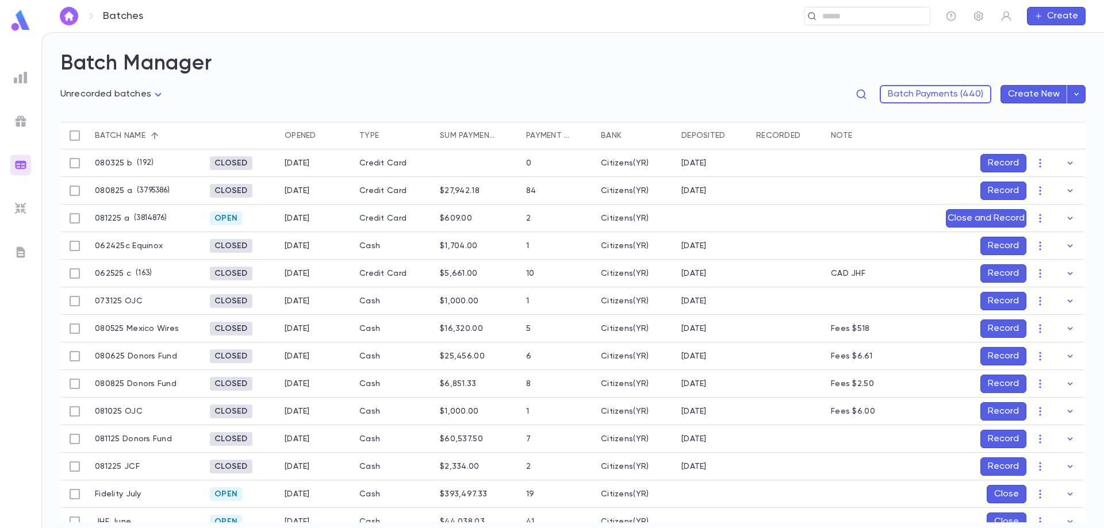
click at [1034, 190] on icon "button" at bounding box center [1039, 190] width 11 height 11
click at [1003, 193] on div at bounding box center [552, 264] width 1104 height 528
click at [1000, 190] on button "Record" at bounding box center [1003, 191] width 46 height 18
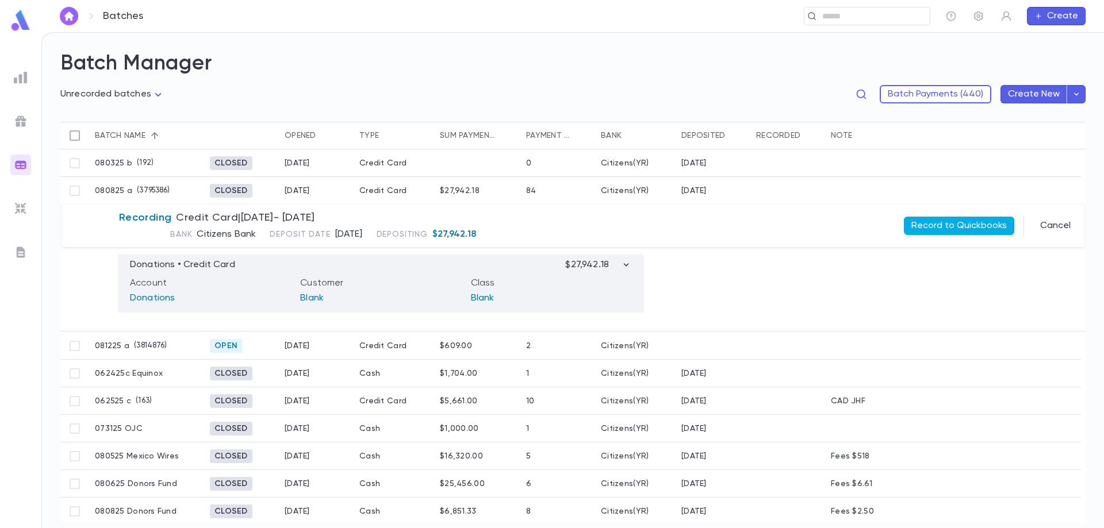
click at [949, 227] on button "Record to Quickbooks" at bounding box center [959, 226] width 110 height 18
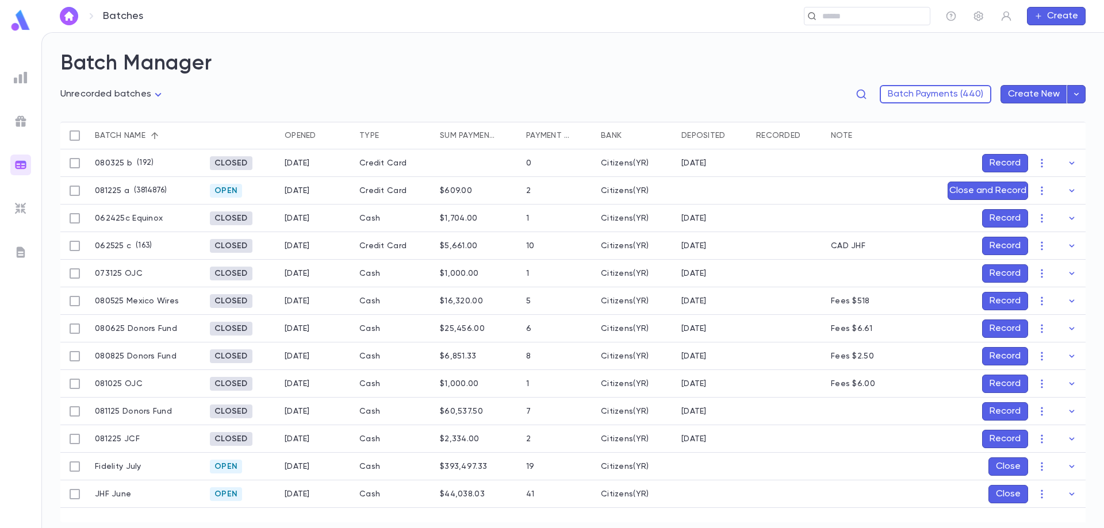
click at [1004, 300] on button "Record" at bounding box center [1005, 301] width 46 height 18
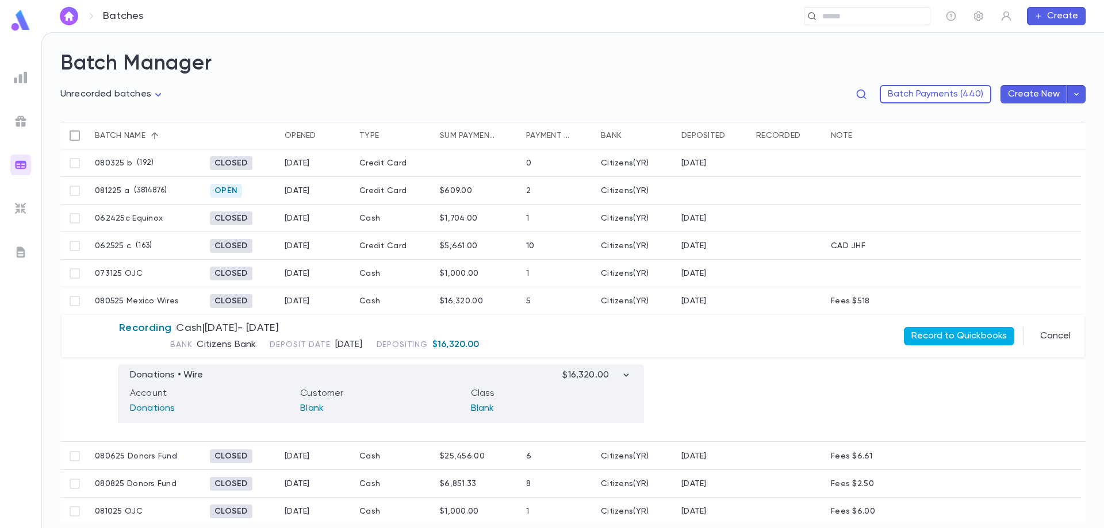
click at [960, 334] on button "Record to Quickbooks" at bounding box center [959, 336] width 110 height 18
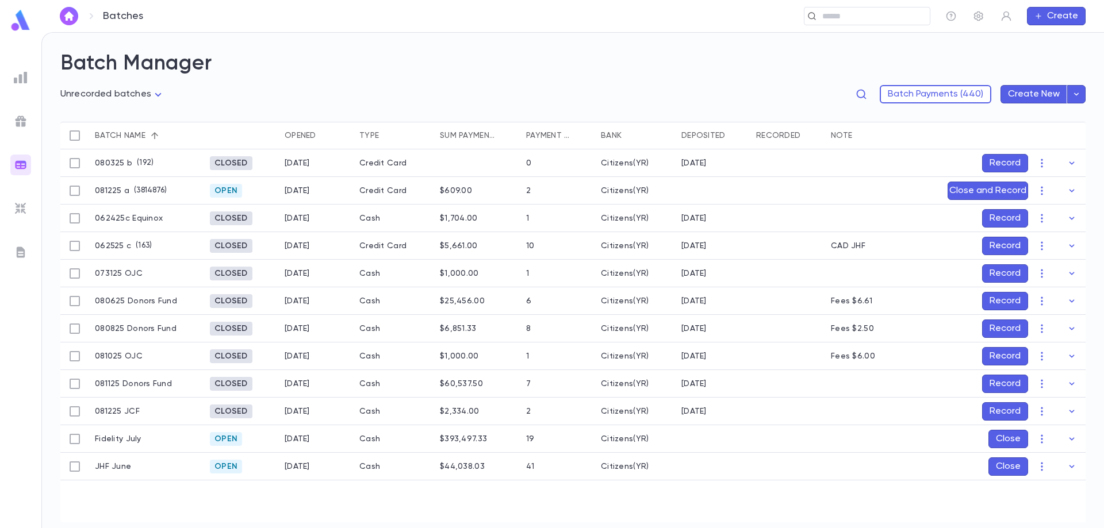
click at [997, 351] on button "Record" at bounding box center [1005, 356] width 46 height 18
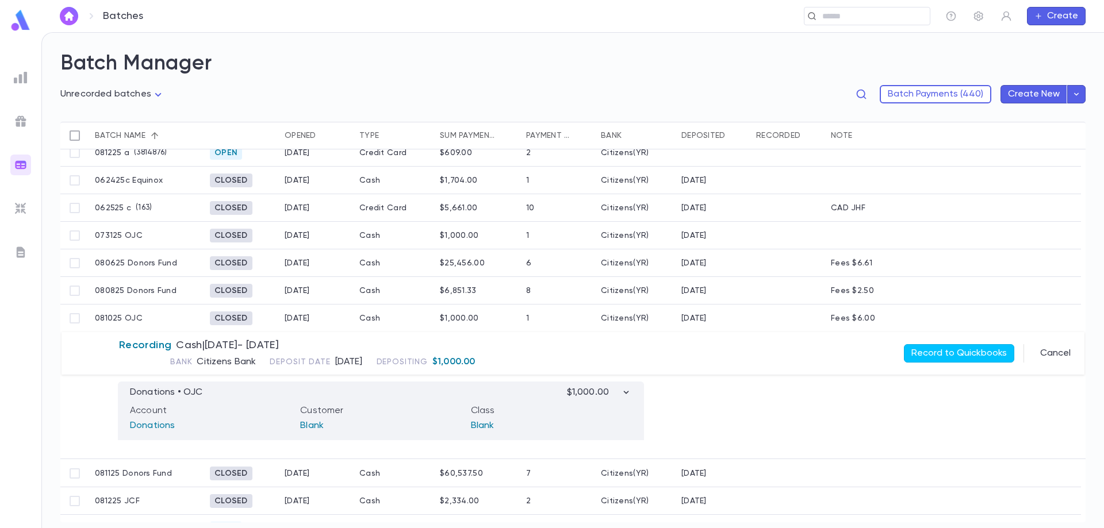
scroll to position [57, 0]
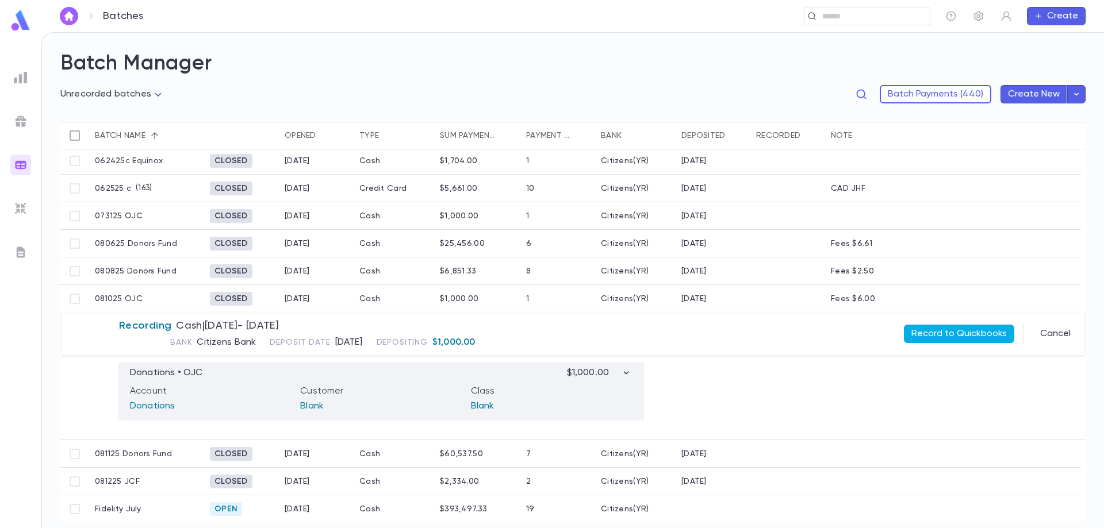
click at [961, 332] on button "Record to Quickbooks" at bounding box center [959, 334] width 110 height 18
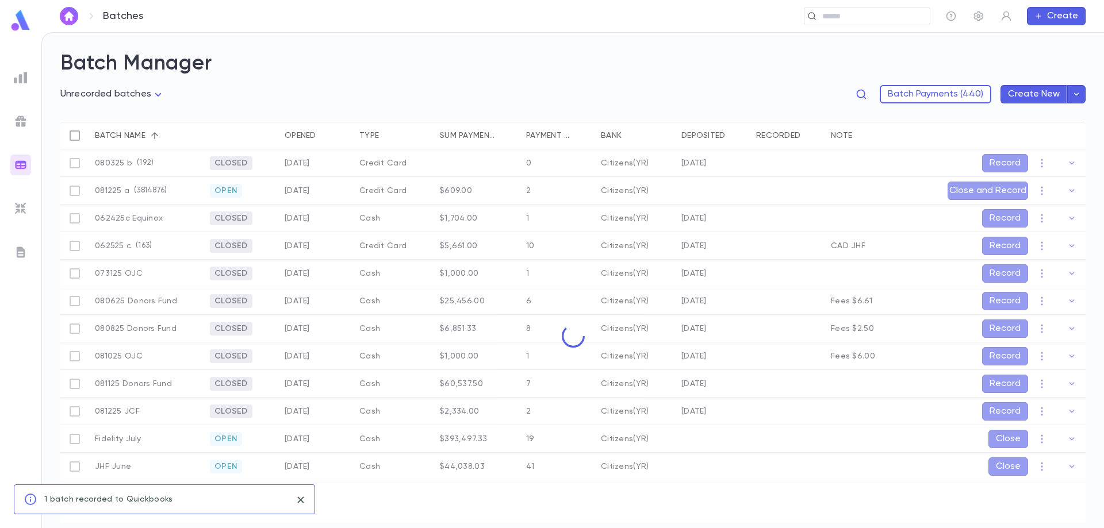
scroll to position [0, 0]
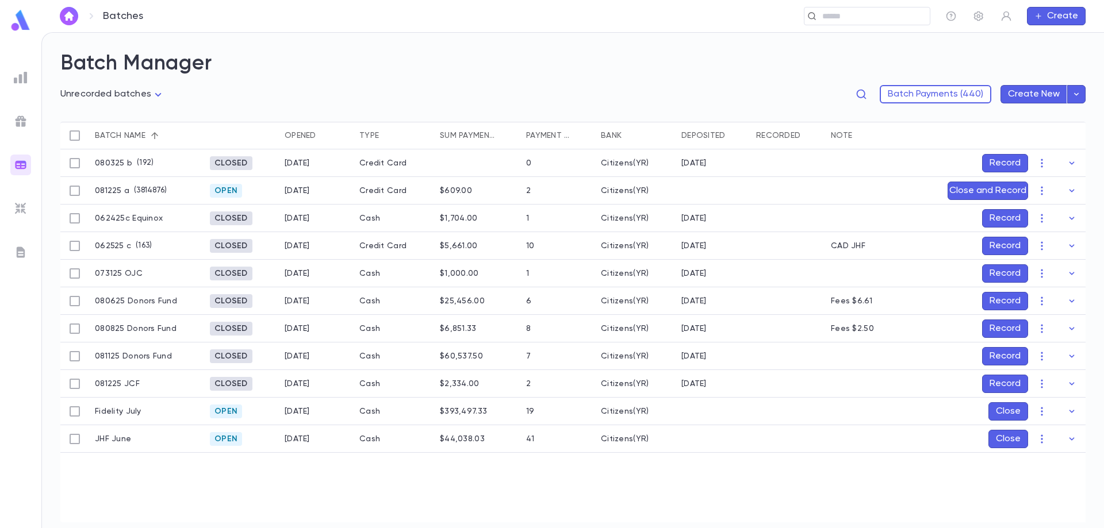
click at [1003, 301] on button "Record" at bounding box center [1005, 301] width 46 height 18
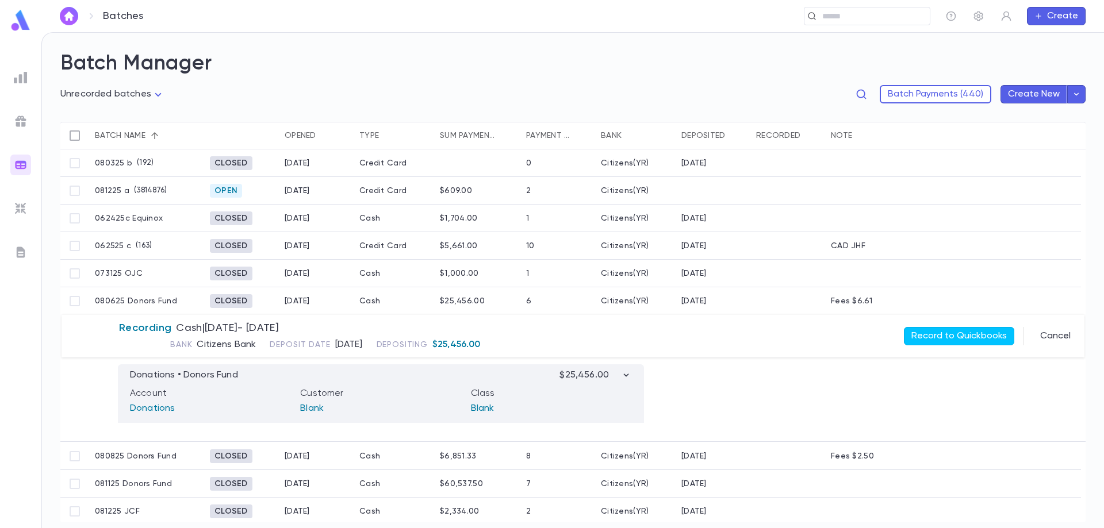
scroll to position [57, 0]
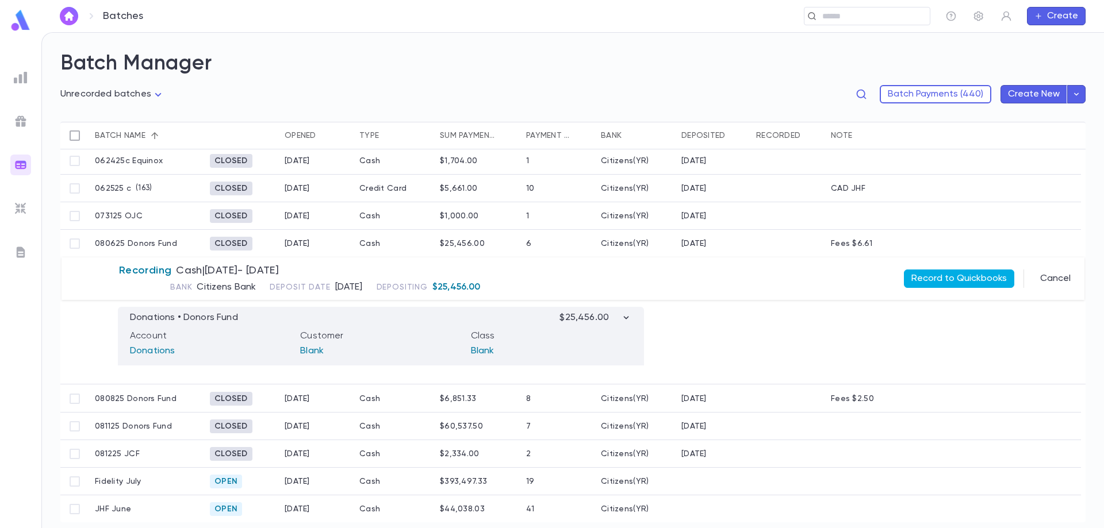
click at [956, 277] on button "Record to Quickbooks" at bounding box center [959, 279] width 110 height 18
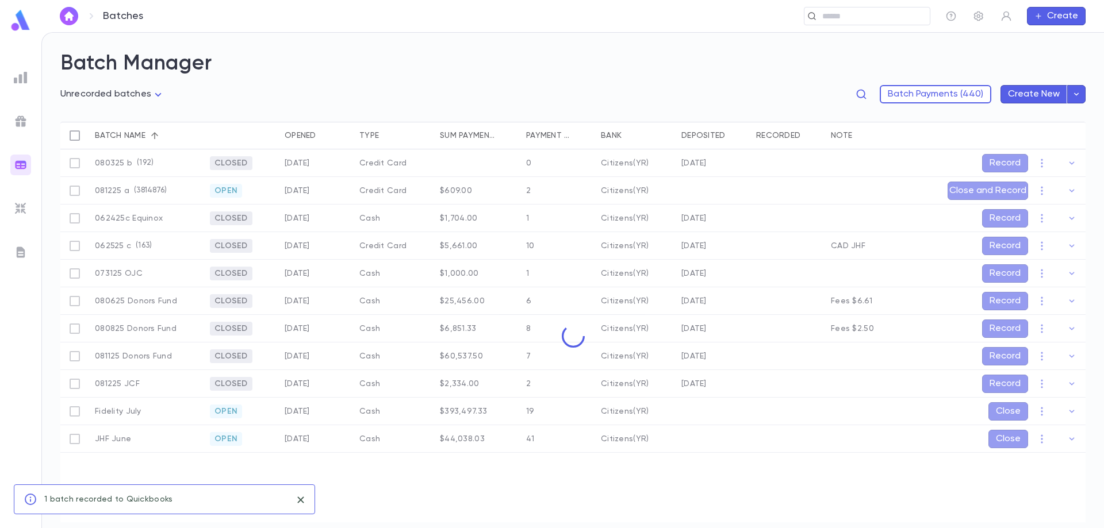
scroll to position [0, 0]
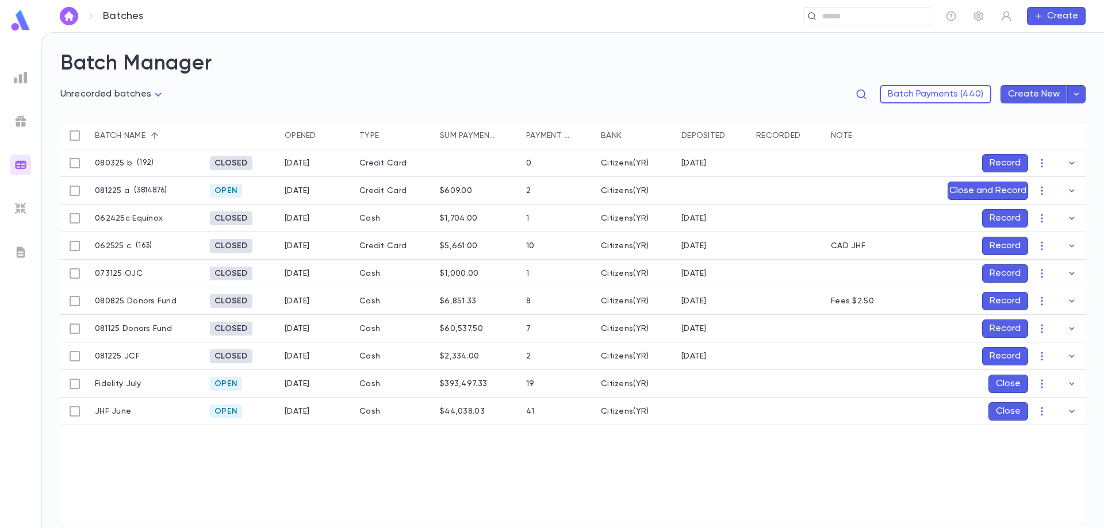
click at [1017, 297] on button "Record" at bounding box center [1005, 301] width 46 height 18
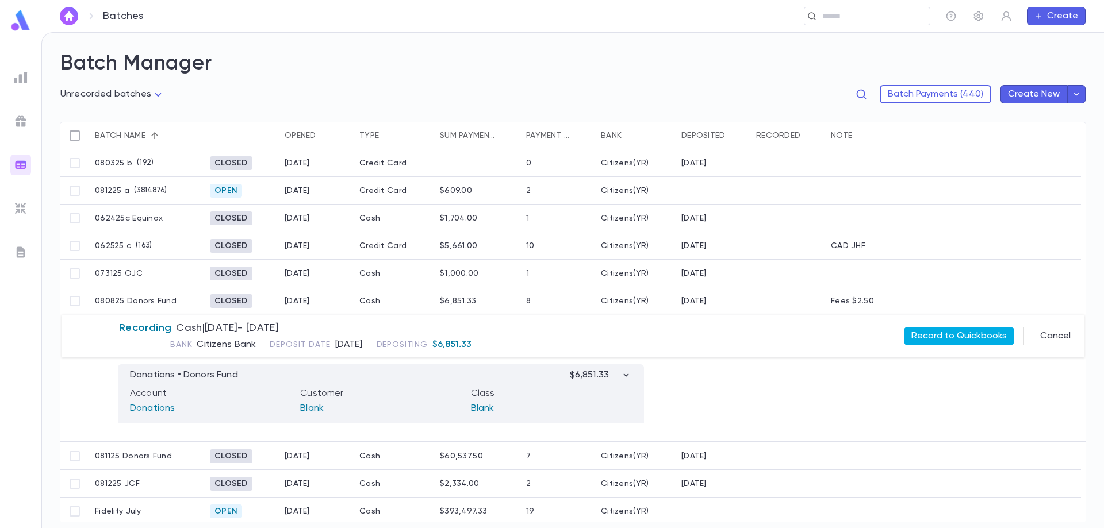
click at [960, 339] on button "Record to Quickbooks" at bounding box center [959, 336] width 110 height 18
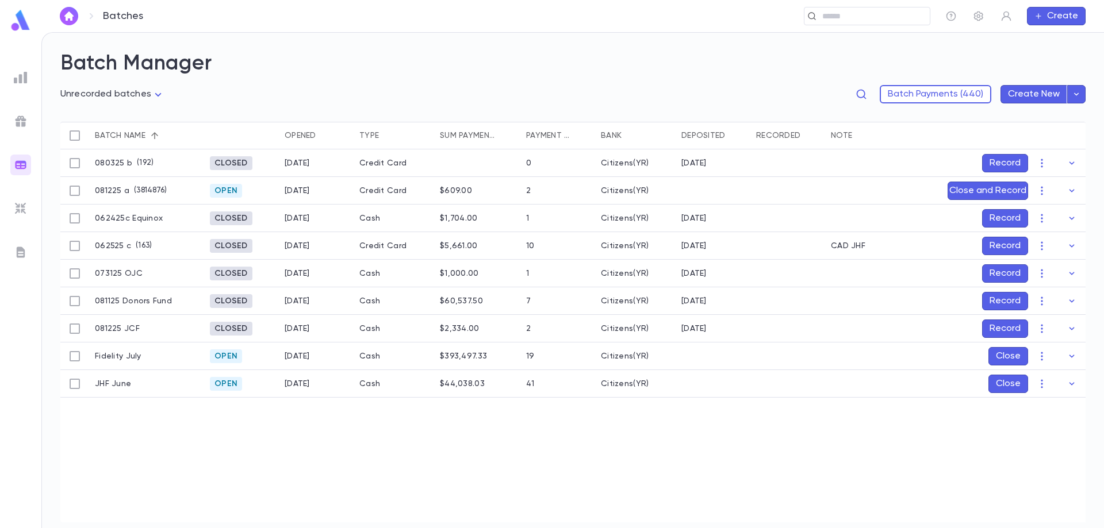
click at [1003, 328] on button "Record" at bounding box center [1005, 329] width 46 height 18
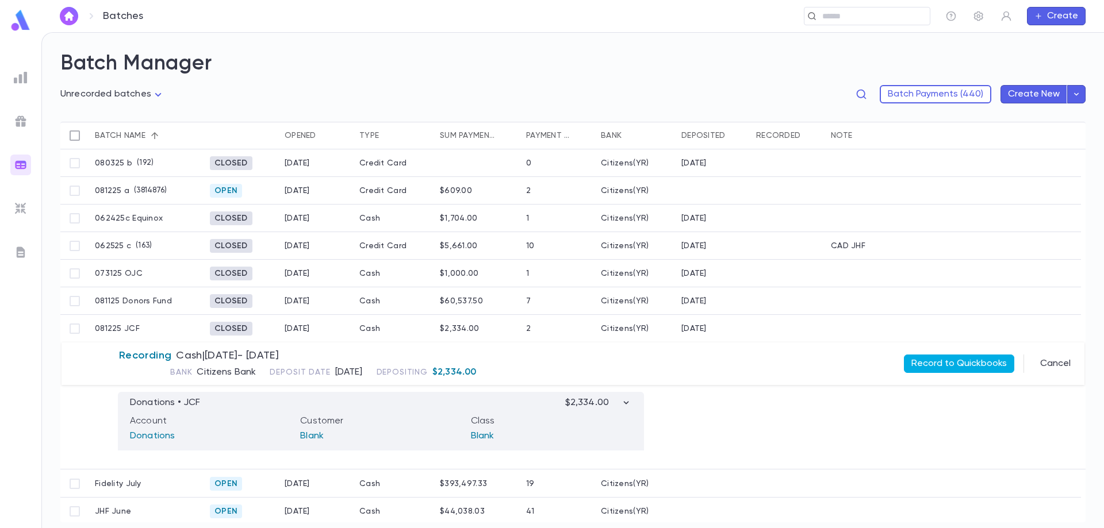
click at [946, 360] on button "Record to Quickbooks" at bounding box center [959, 364] width 110 height 18
